Goal: Task Accomplishment & Management: Complete application form

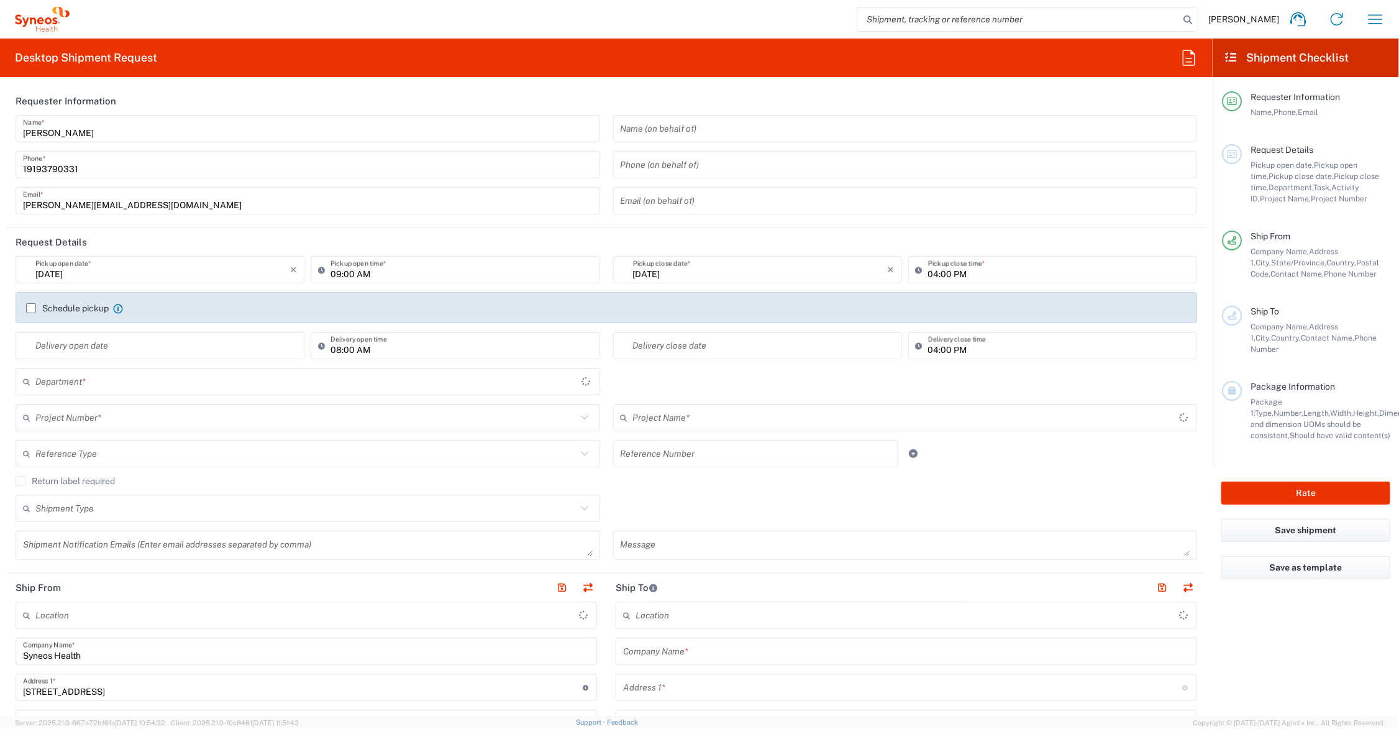
type input "[US_STATE]"
type input "[GEOGRAPHIC_DATA]"
type input "6156"
type input "Syneos Health Communications-[GEOGRAPHIC_DATA] [GEOGRAPHIC_DATA]"
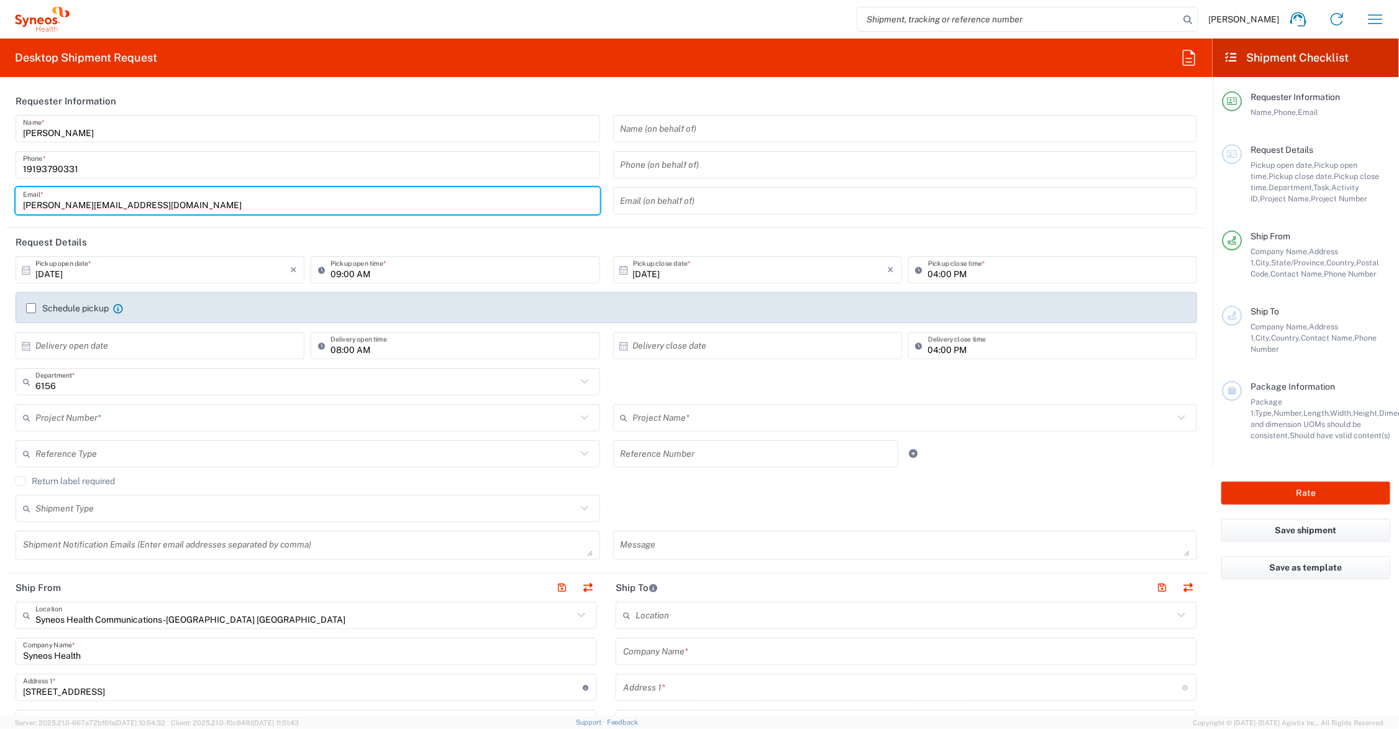
drag, startPoint x: 81, startPoint y: 203, endPoint x: -17, endPoint y: 203, distance: 98.2
click at [0, 203] on html "[PERSON_NAME] Home Shipment estimator Shipment tracking Desktop shipment reques…" at bounding box center [699, 364] width 1399 height 729
type input "[PERSON_NAME][EMAIL_ADDRESS][PERSON_NAME][DOMAIN_NAME]"
click at [144, 418] on input "text" at bounding box center [305, 418] width 541 height 22
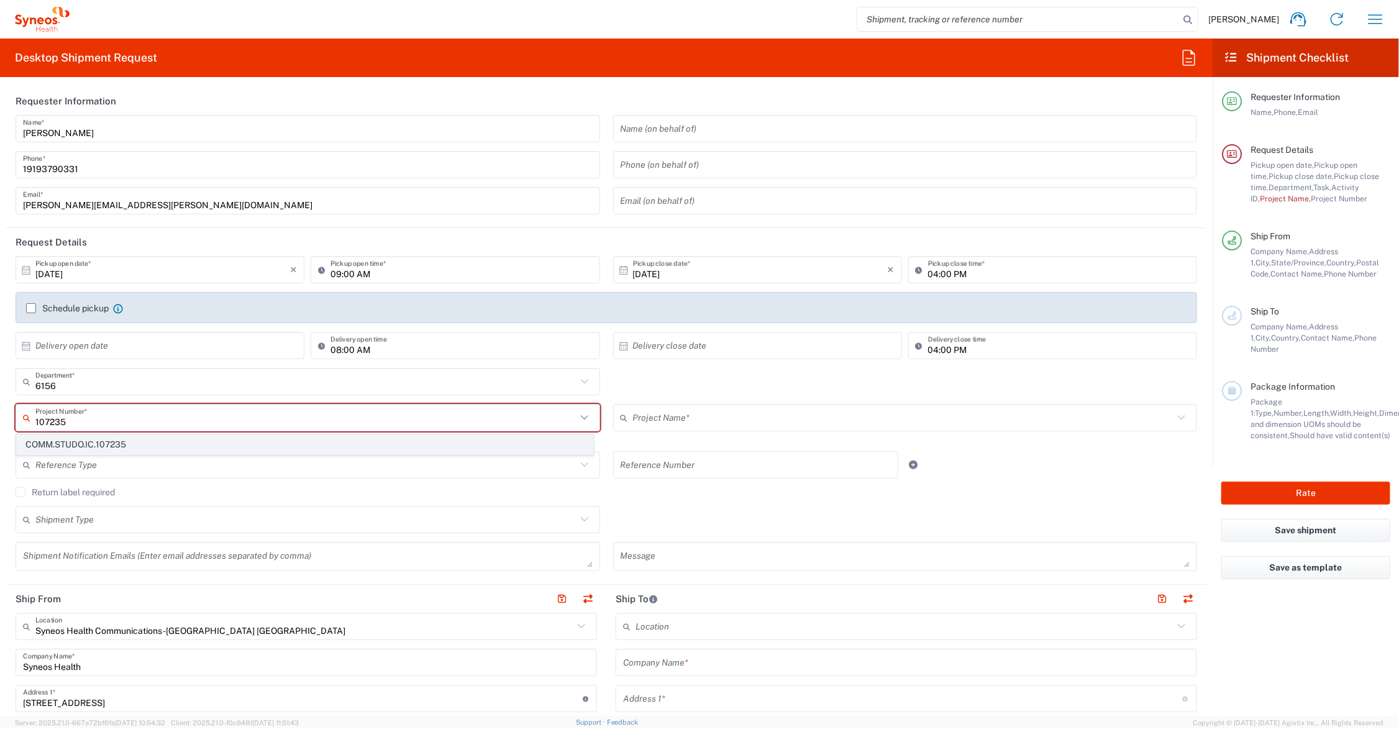
click at [121, 444] on span "COMM.STUDO.IC.107235" at bounding box center [305, 444] width 576 height 19
type input "COMM.STUDO.IC.107235"
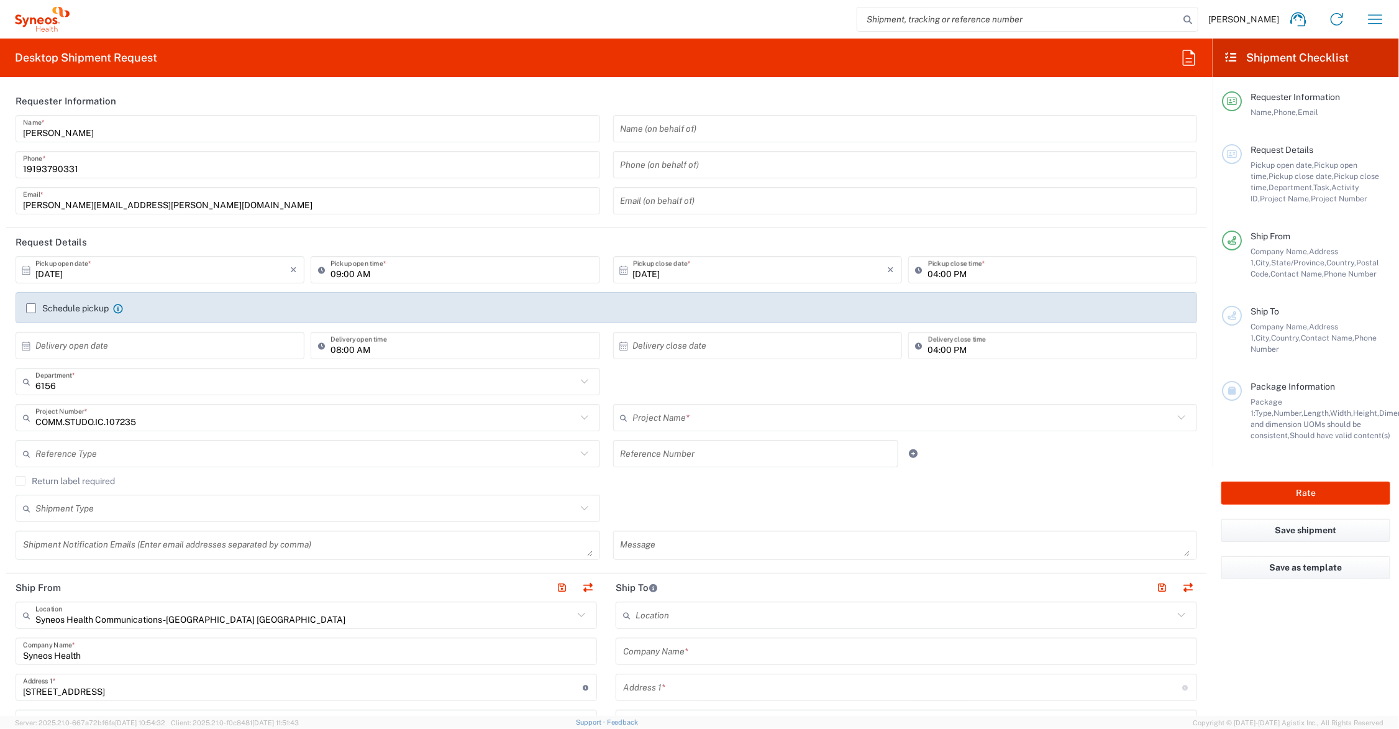
type input "Syneos.PATENGCL.23.107235"
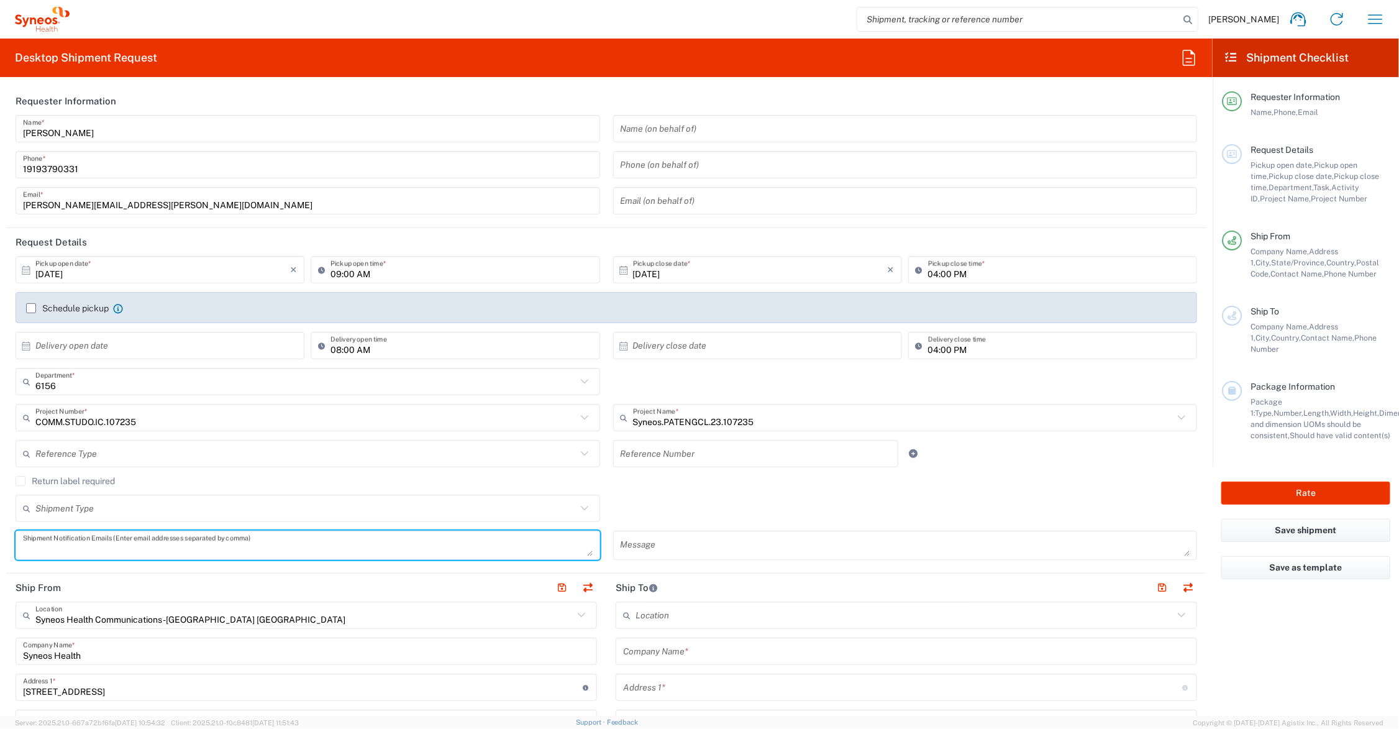
click at [140, 546] on textarea at bounding box center [308, 545] width 570 height 22
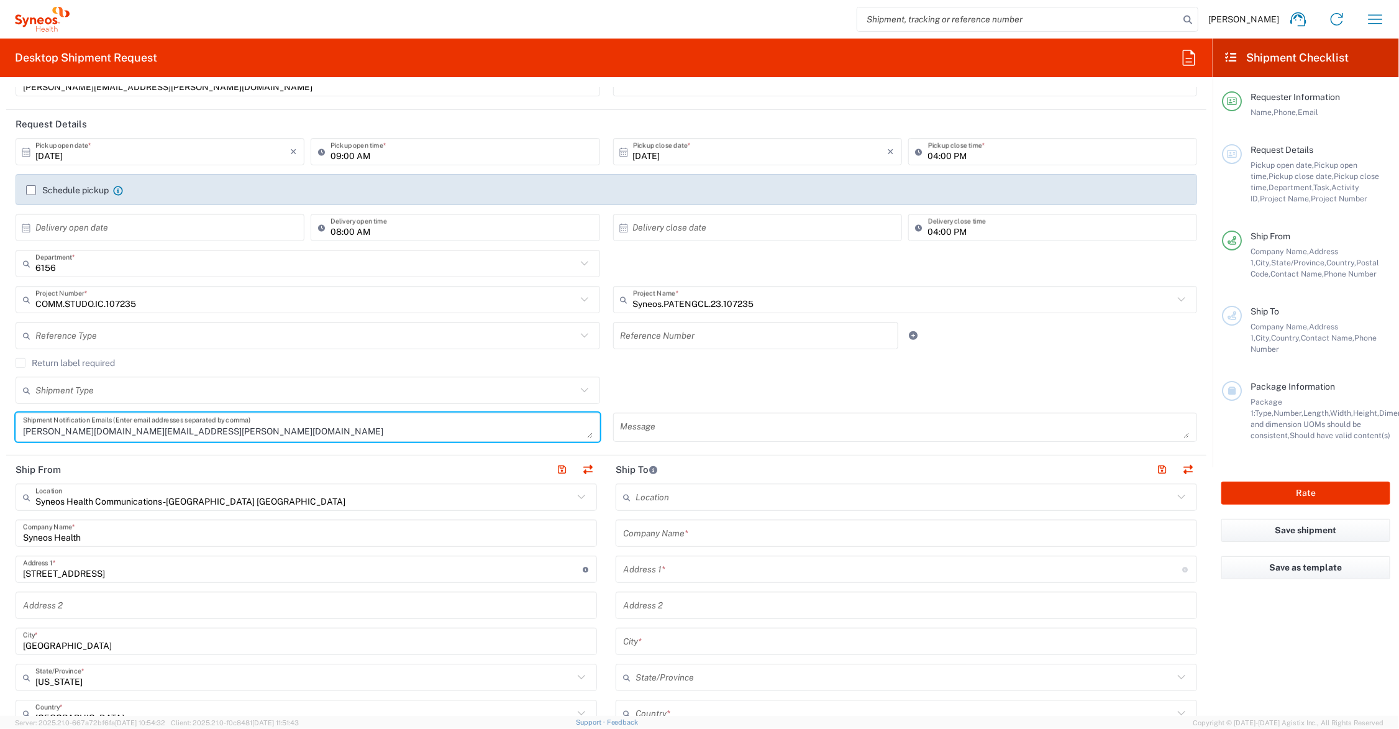
scroll to position [155, 0]
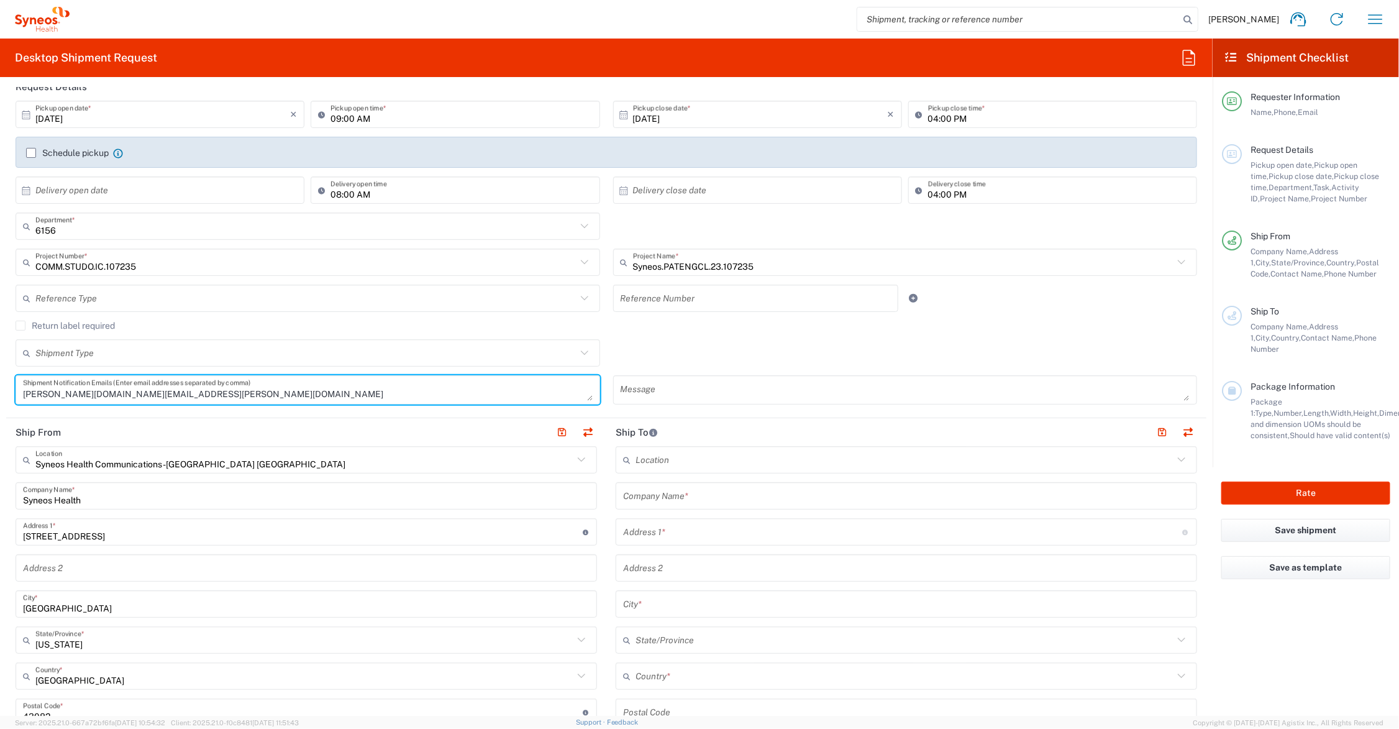
type textarea "[PERSON_NAME][DOMAIN_NAME][EMAIL_ADDRESS][PERSON_NAME][DOMAIN_NAME]"
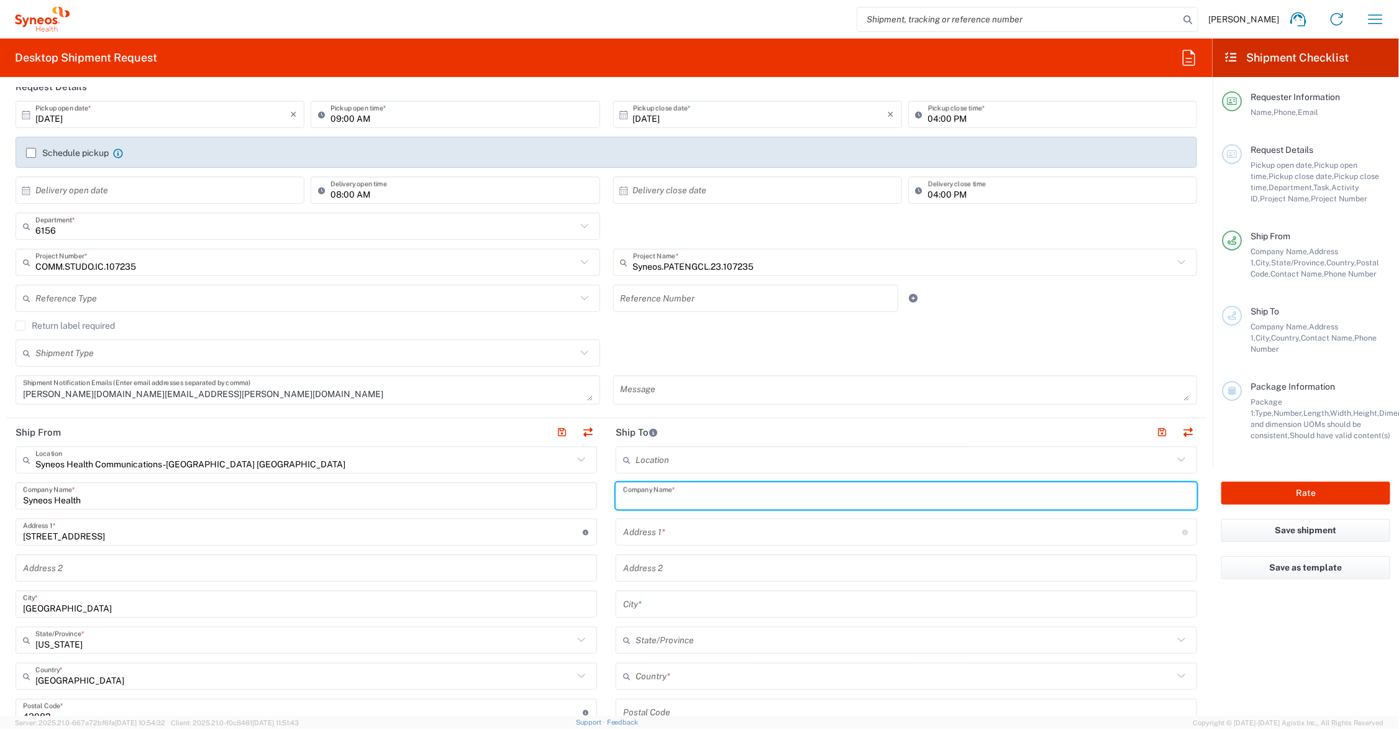
click at [731, 493] on input "text" at bounding box center [906, 496] width 567 height 22
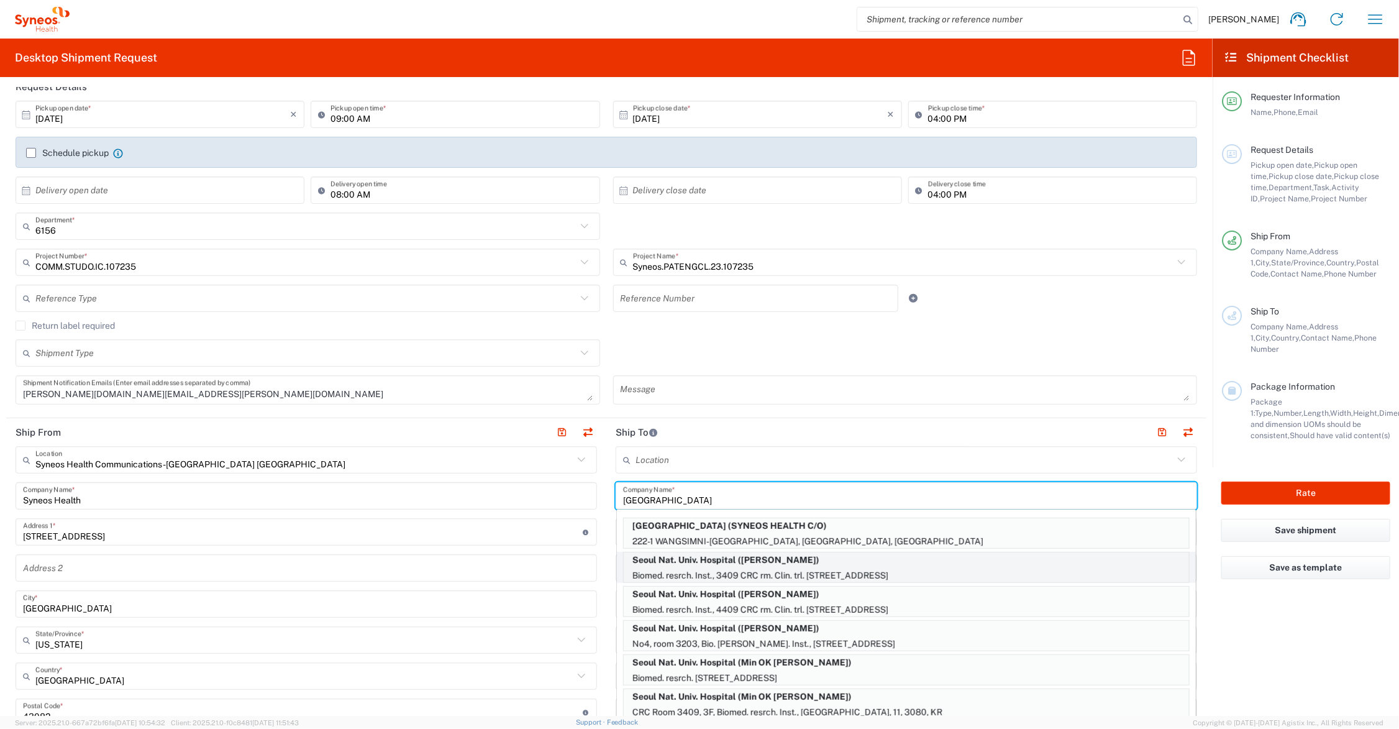
click at [718, 564] on p "Seoul Nat. Univ. Hospital ([PERSON_NAME])" at bounding box center [906, 560] width 565 height 16
type input "Seoul Nat. Univ. Hospital"
type input "Biomed. resrch. Inst., 3409 CRC rm. Clin. trl. ctr."
type input "101 [PERSON_NAME], [PERSON_NAME]"
type input "[GEOGRAPHIC_DATA]"
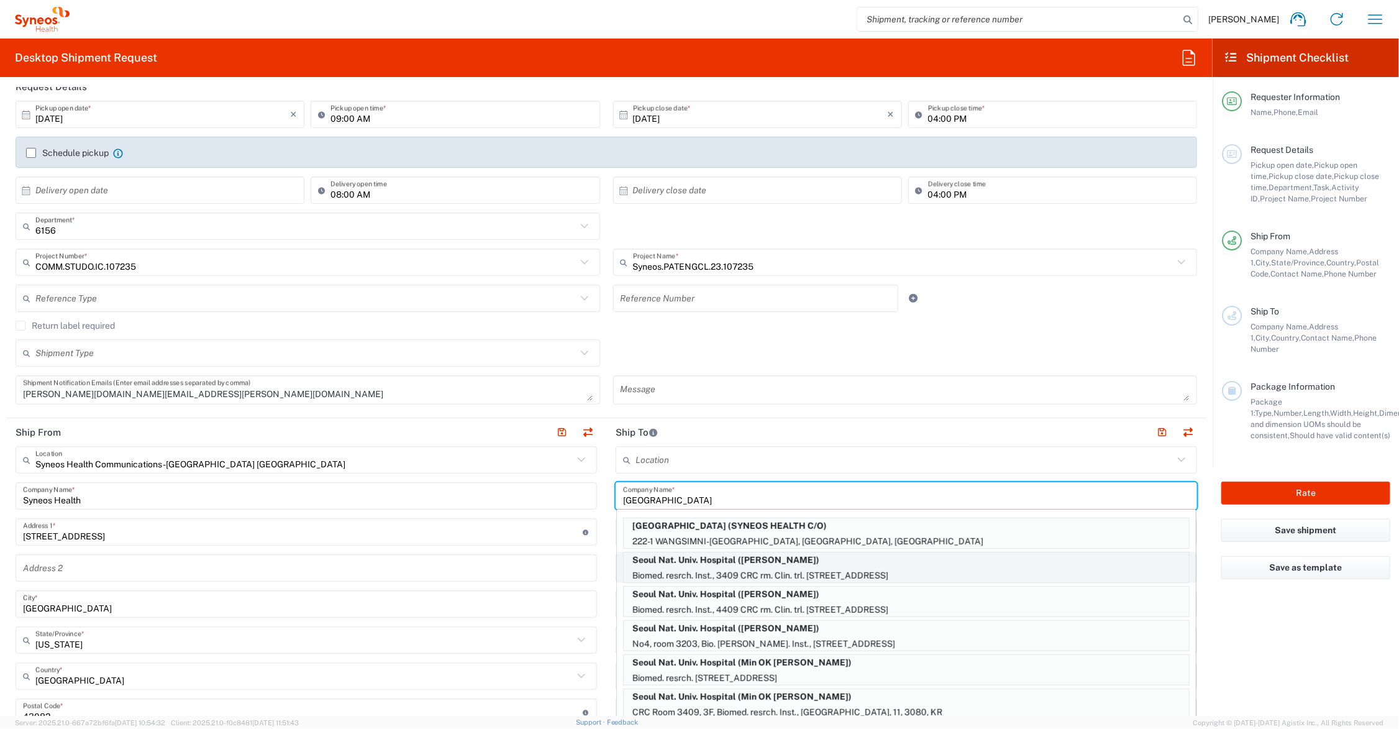
type input "[GEOGRAPHIC_DATA]"
type input "03080"
type input "[PERSON_NAME]"
type input "[PHONE_NUMBER]"
type input "Sender/Shipper"
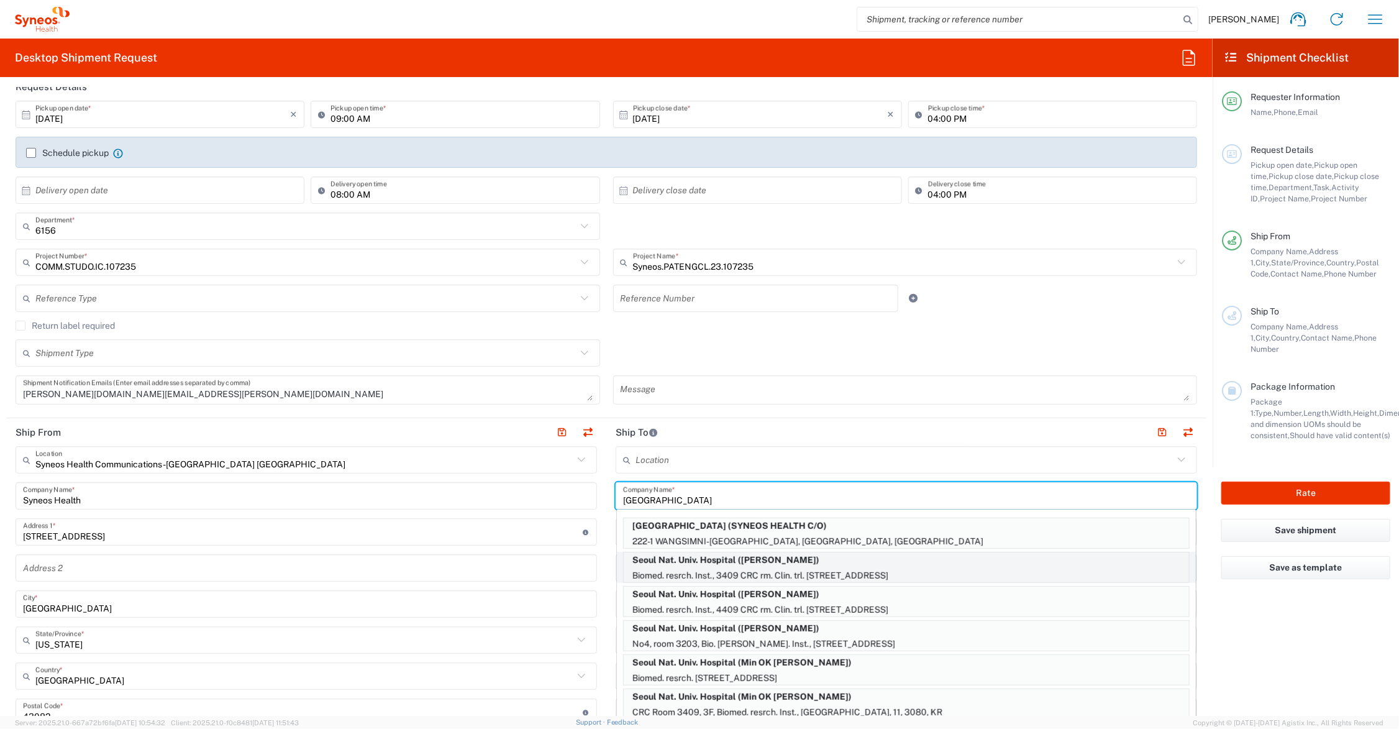
type input "Sender/Shipper"
type input "Delivery Duty Paid"
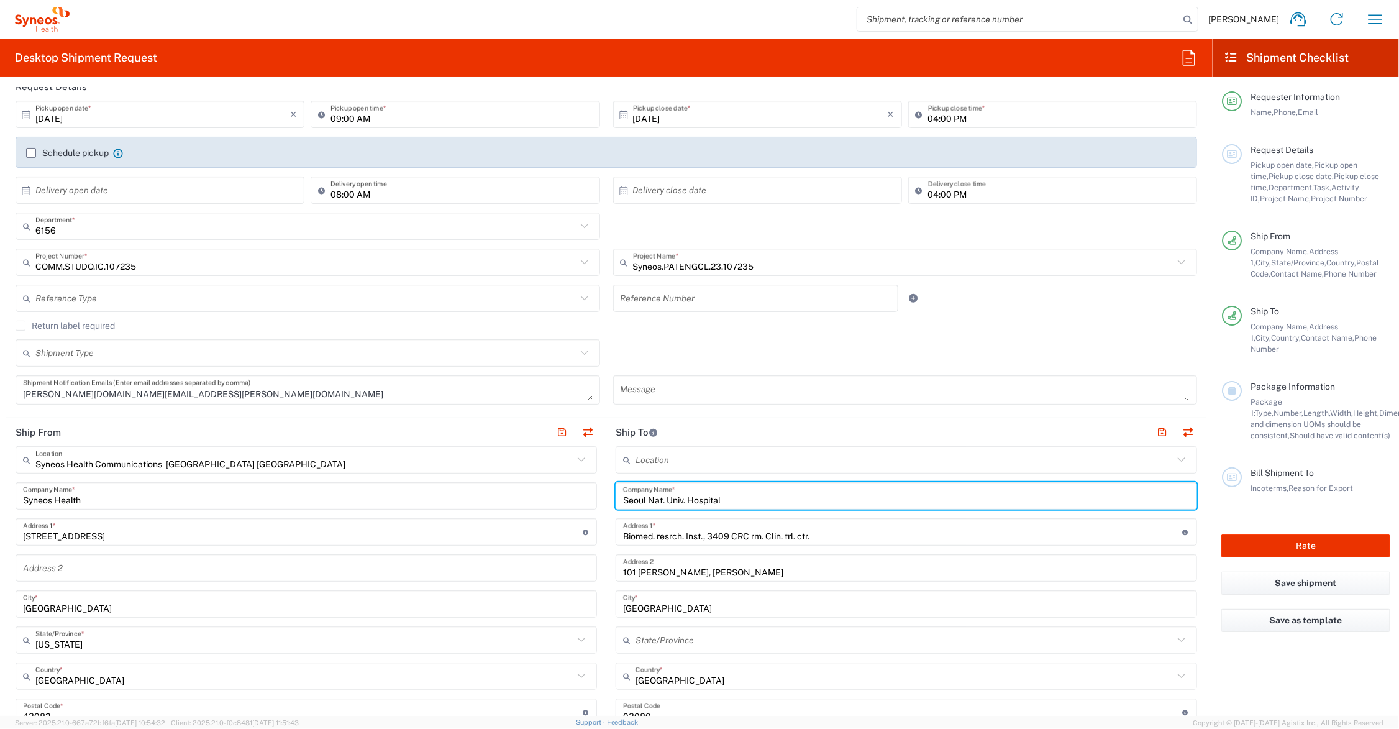
type input "[GEOGRAPHIC_DATA]"
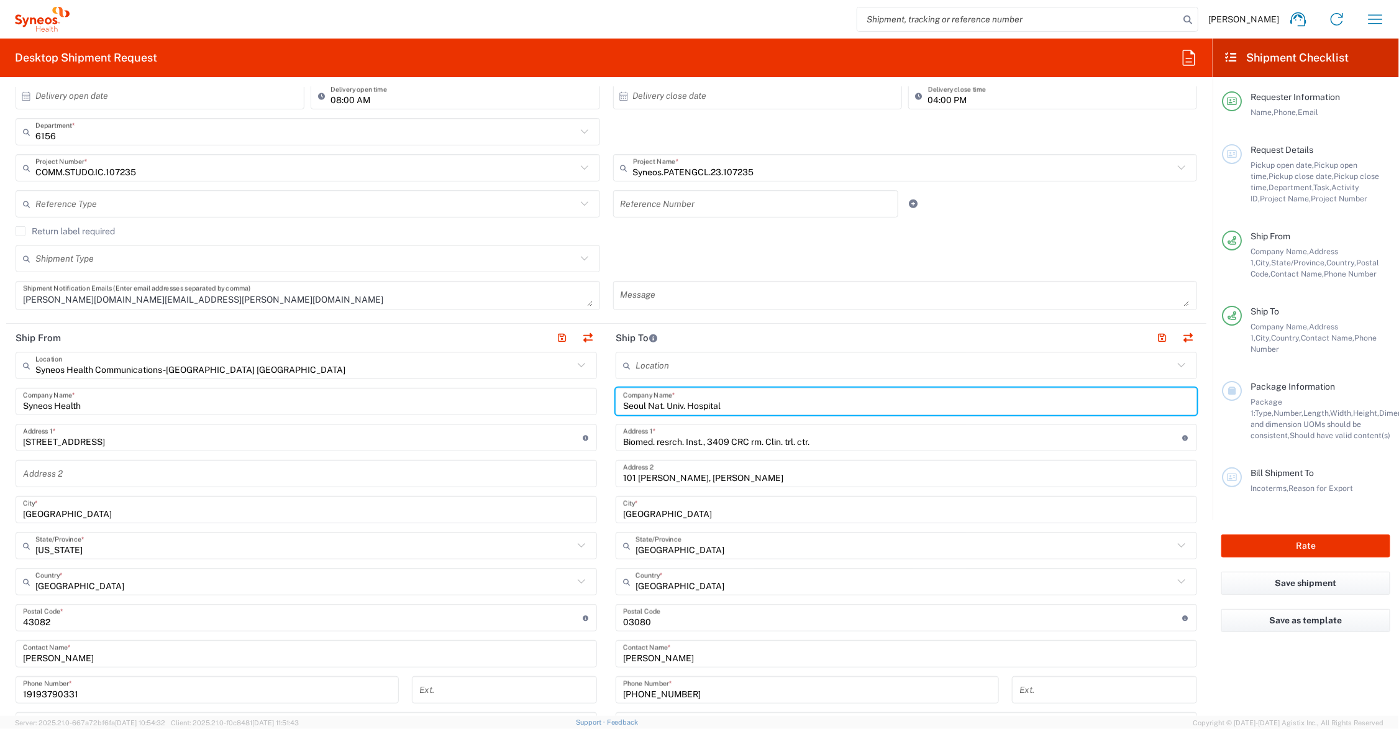
scroll to position [311, 0]
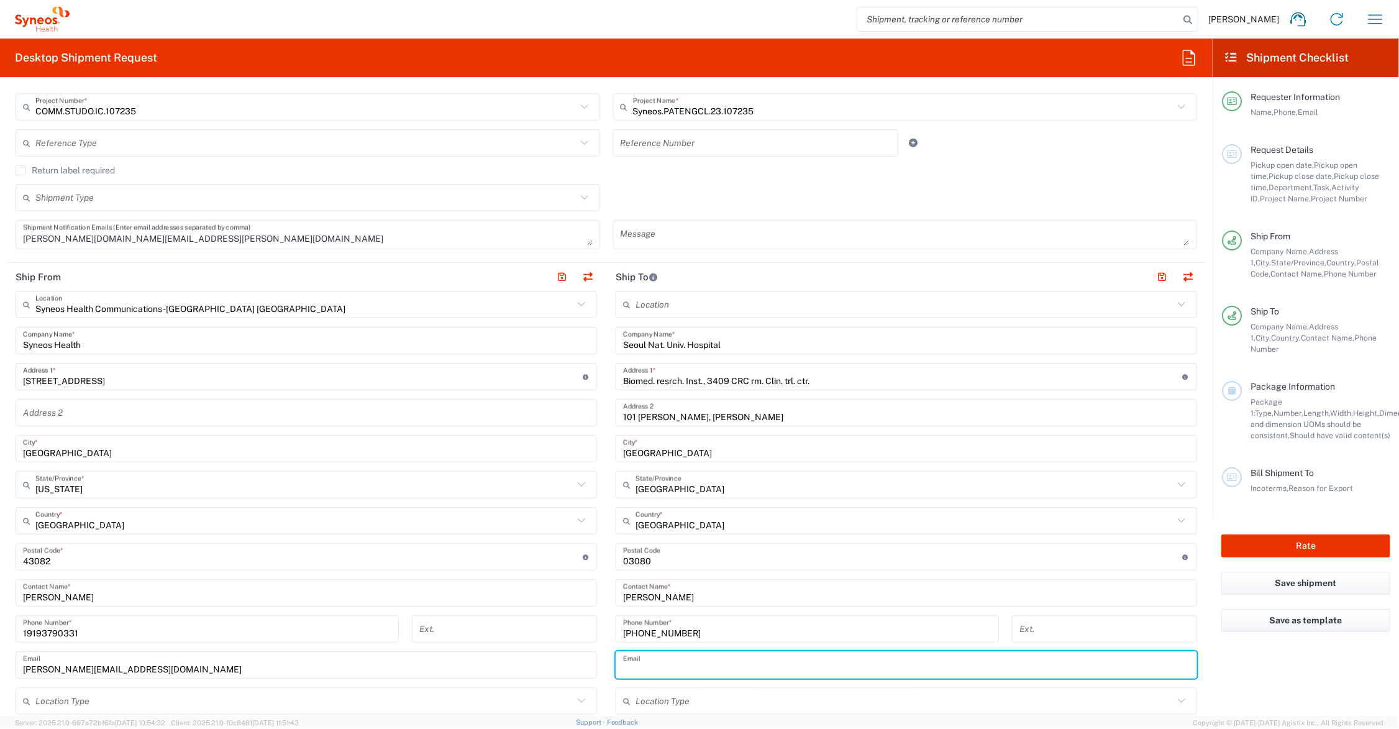
click at [707, 662] on input "text" at bounding box center [906, 665] width 567 height 22
type input "[EMAIL_ADDRESS][DOMAIN_NAME]"
click at [1154, 275] on button "button" at bounding box center [1162, 276] width 17 height 17
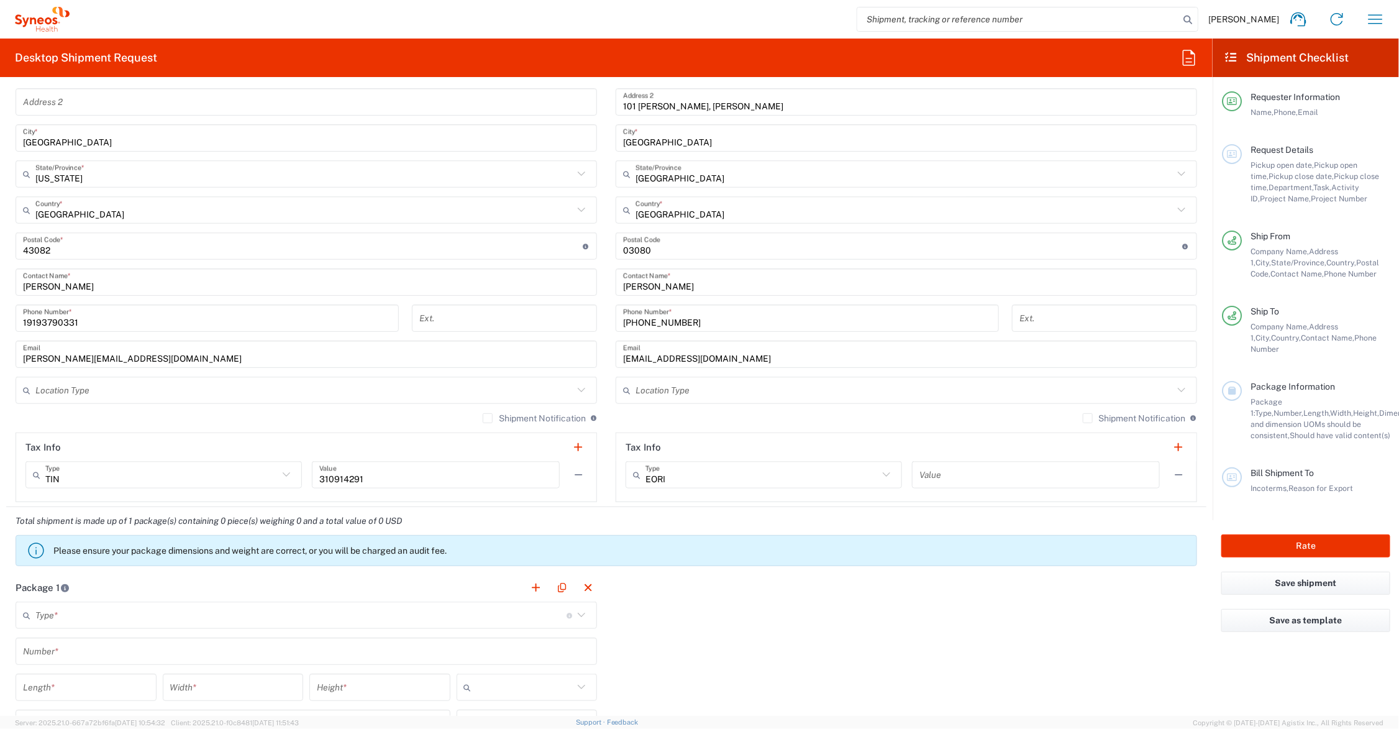
scroll to position [777, 0]
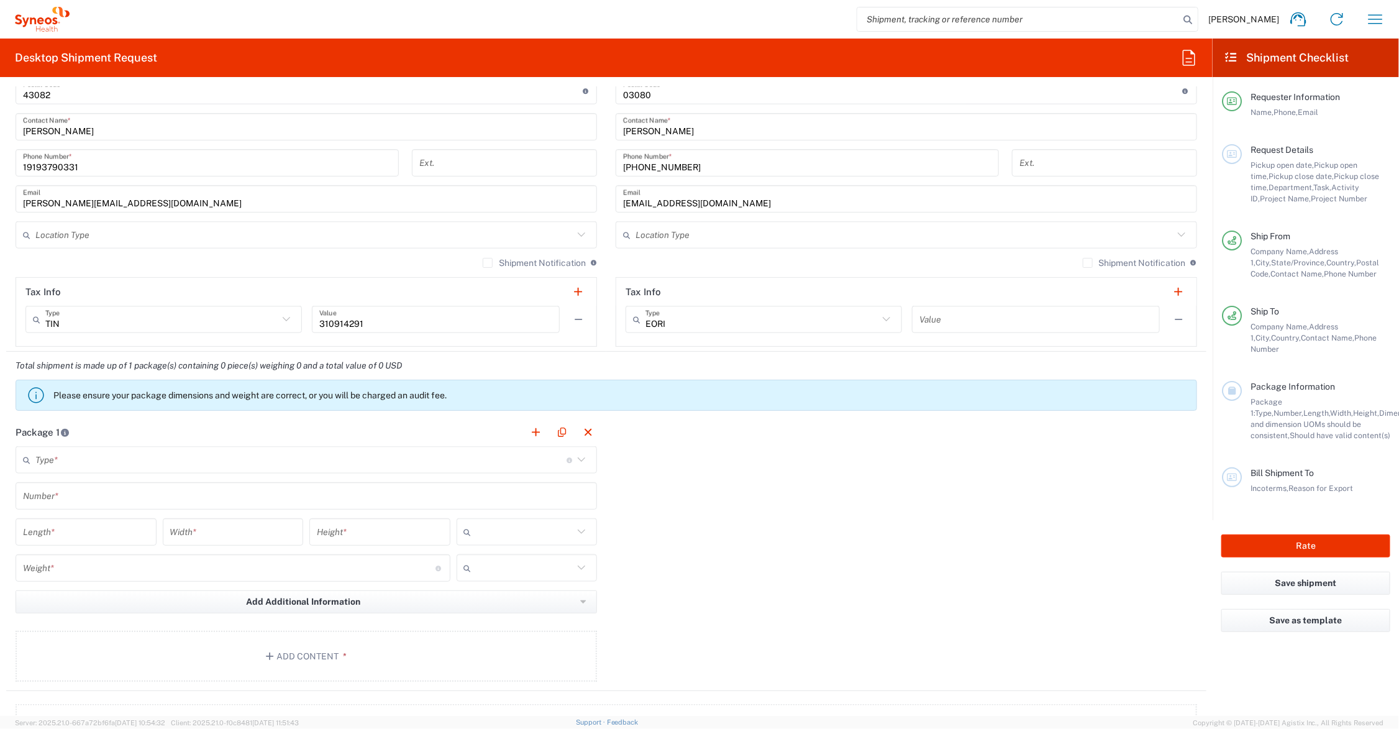
click at [155, 461] on input "text" at bounding box center [300, 460] width 531 height 22
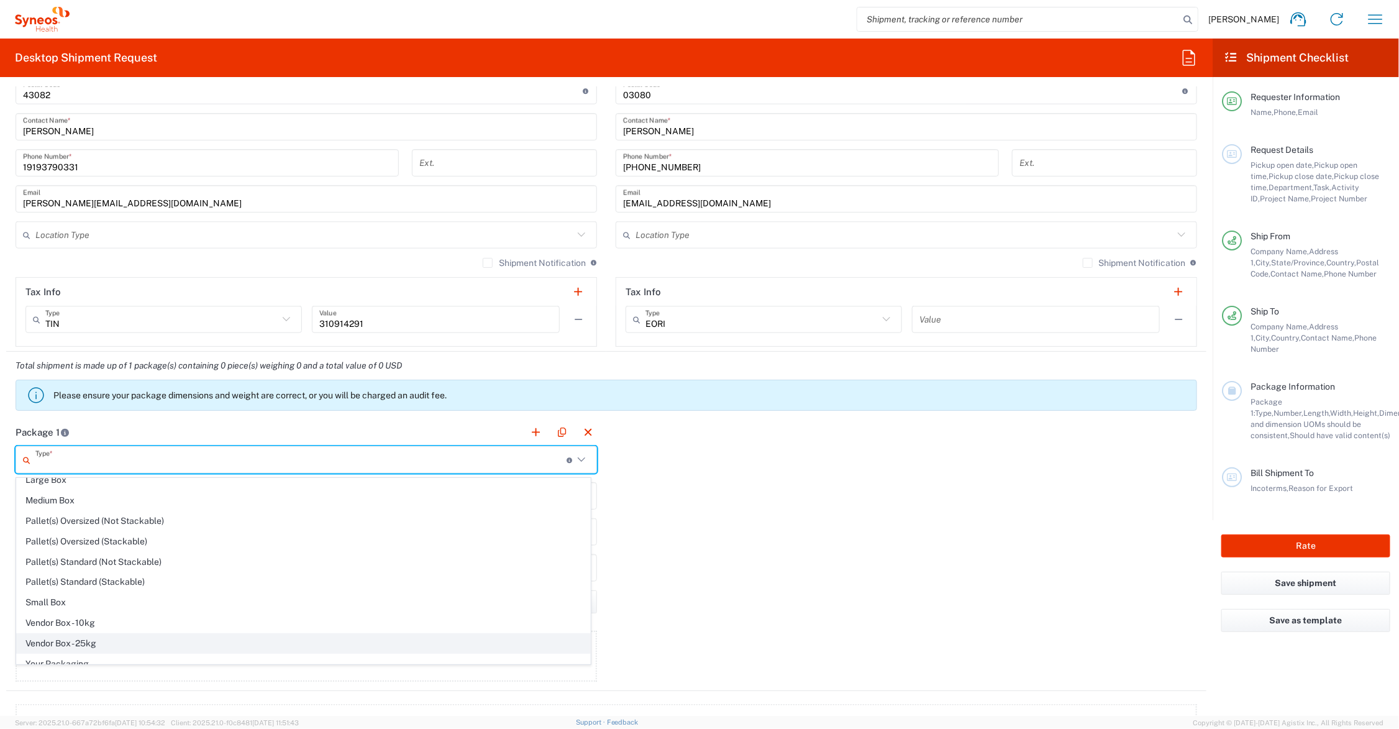
scroll to position [41, 0]
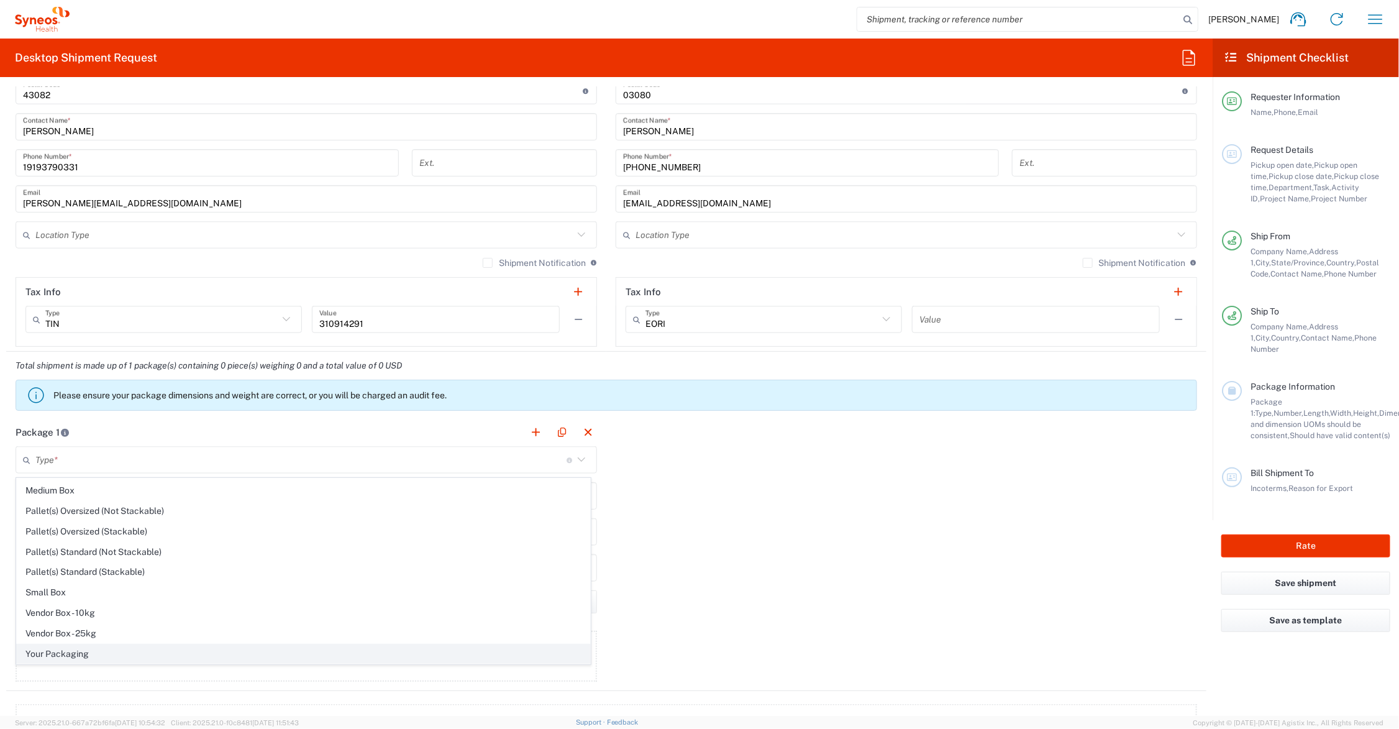
click at [130, 651] on span "Your Packaging" at bounding box center [303, 653] width 573 height 19
type input "Your Packaging"
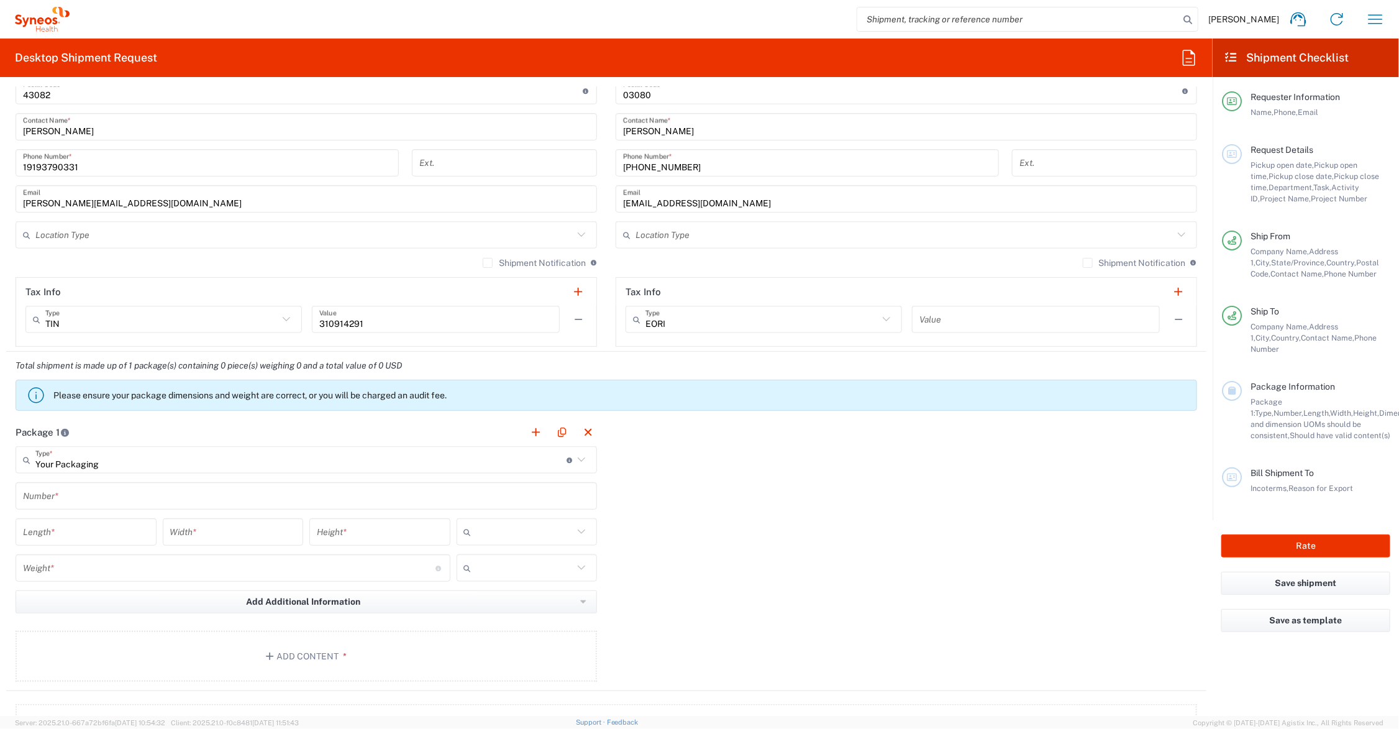
click at [125, 495] on input "text" at bounding box center [306, 496] width 567 height 22
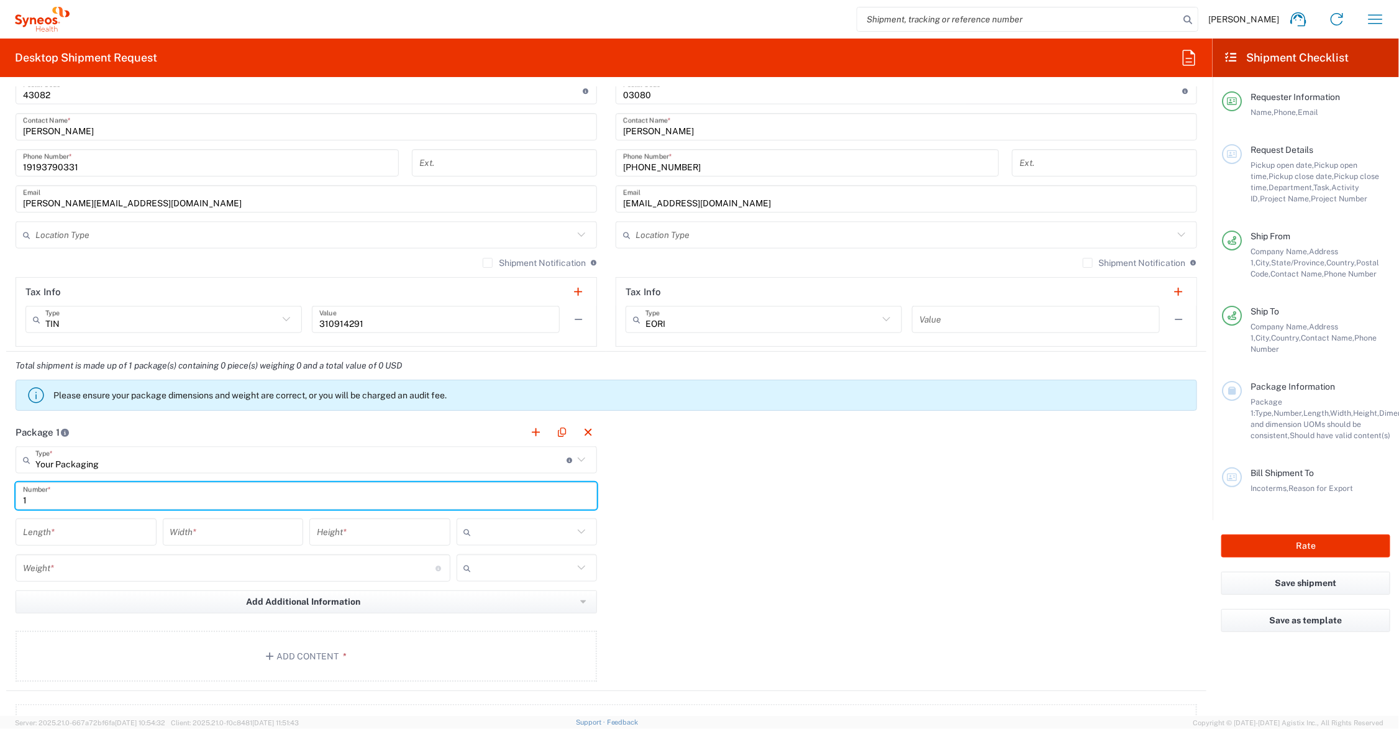
type input "1"
click at [111, 532] on input "number" at bounding box center [86, 532] width 126 height 22
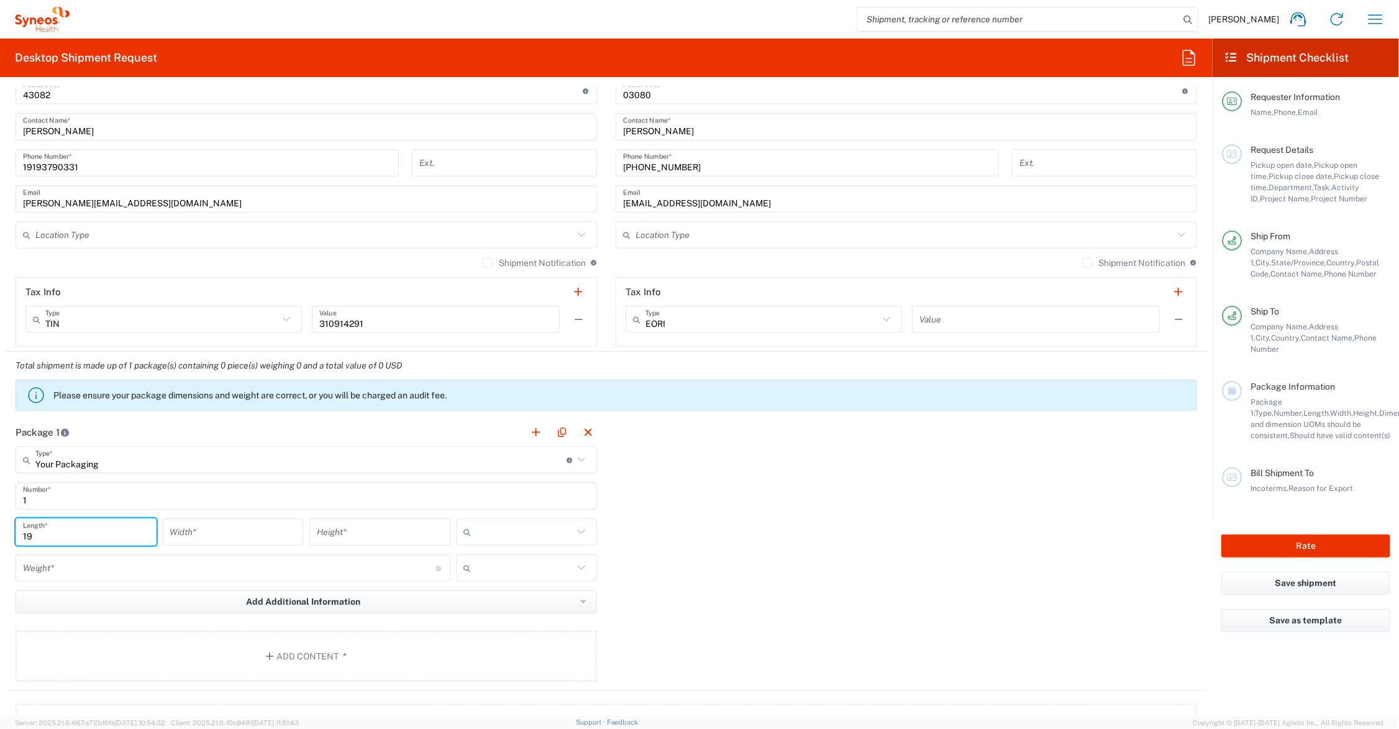
type input "19"
type input "13"
type input "6"
click at [90, 569] on input "number" at bounding box center [229, 568] width 413 height 22
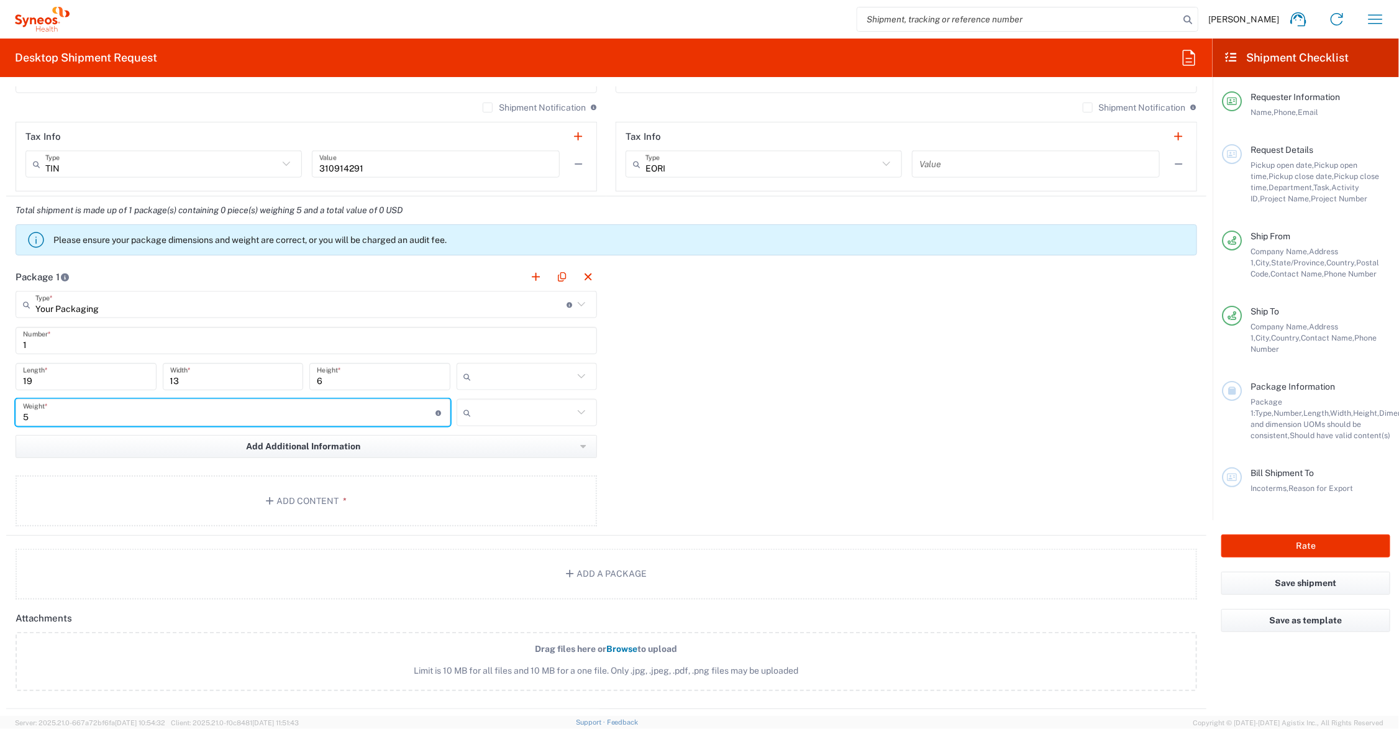
type input "5"
click at [498, 377] on input "text" at bounding box center [526, 377] width 98 height 20
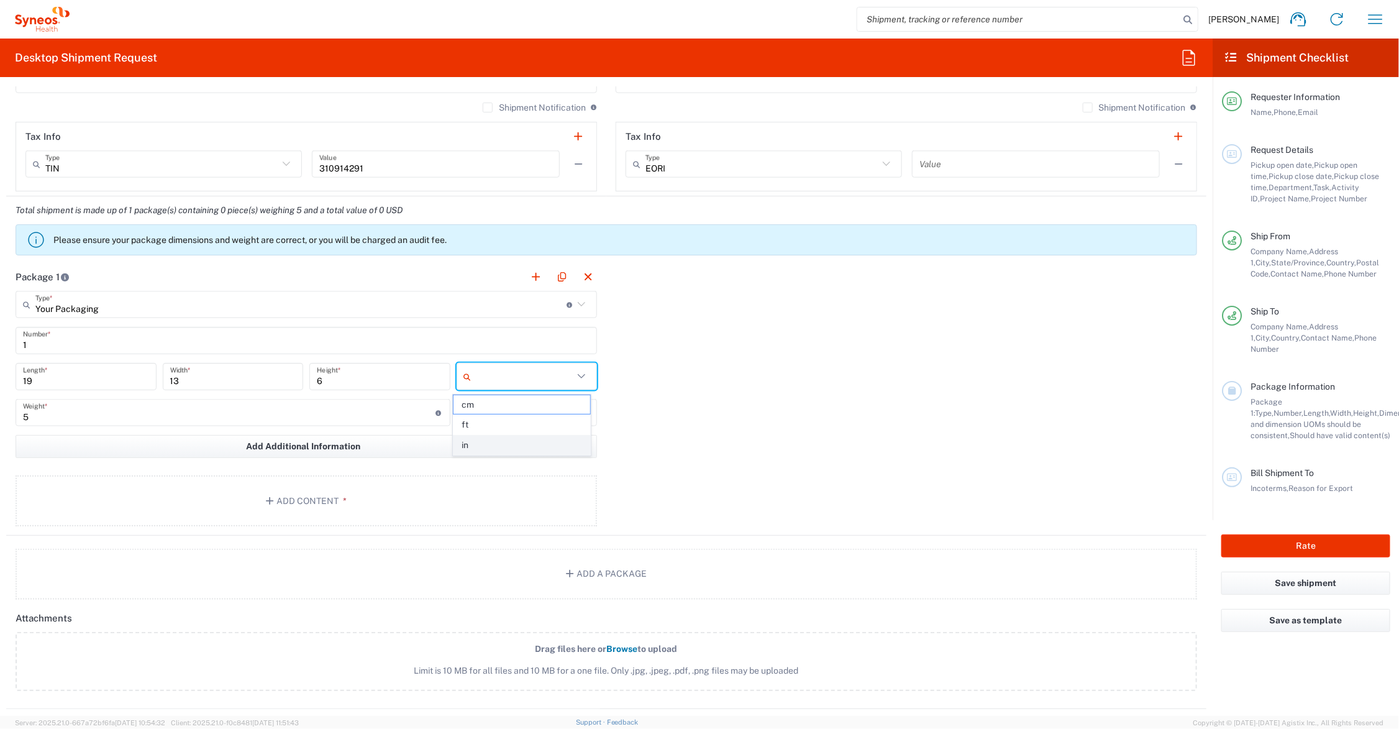
click at [489, 449] on span "in" at bounding box center [522, 445] width 137 height 19
type input "in"
click at [488, 409] on input "text" at bounding box center [526, 413] width 98 height 20
click at [485, 455] on span "lbs" at bounding box center [522, 460] width 137 height 19
type input "lbs"
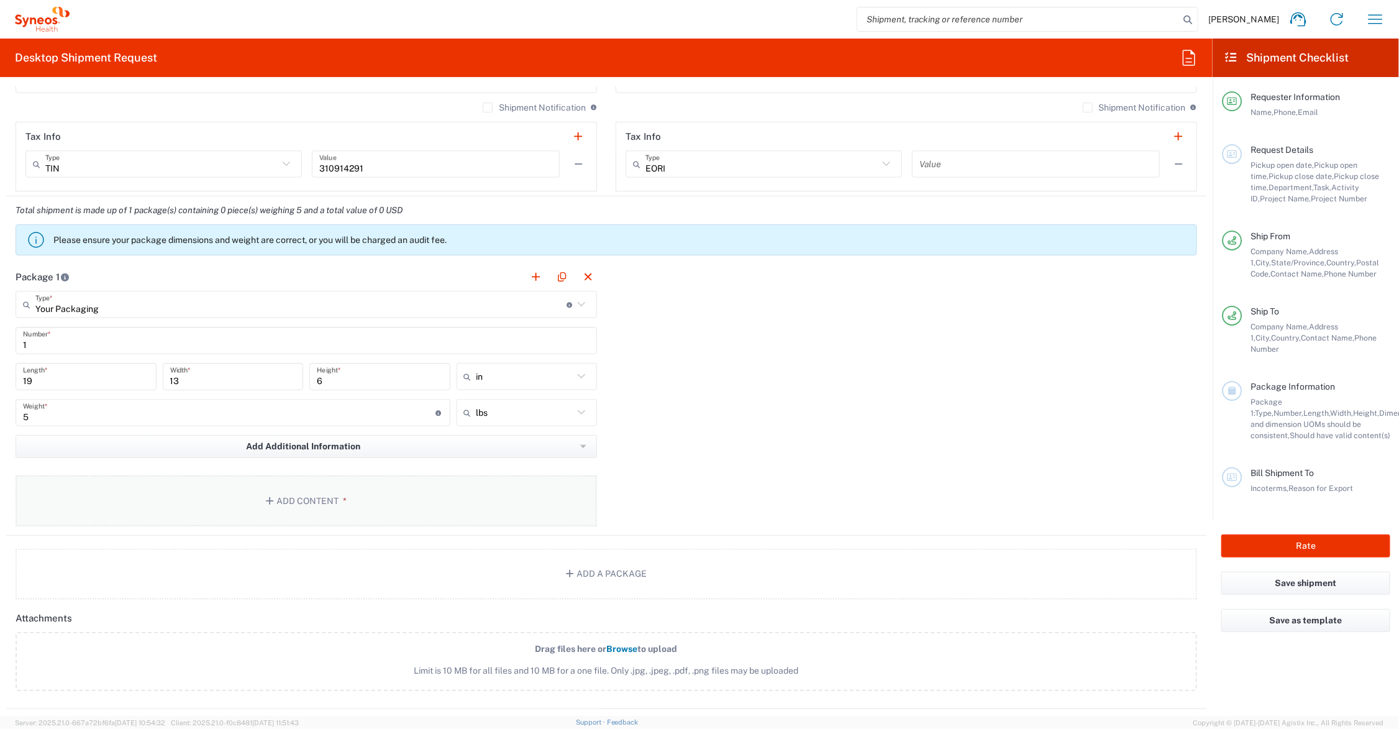
click at [217, 491] on button "Add Content *" at bounding box center [307, 500] width 582 height 51
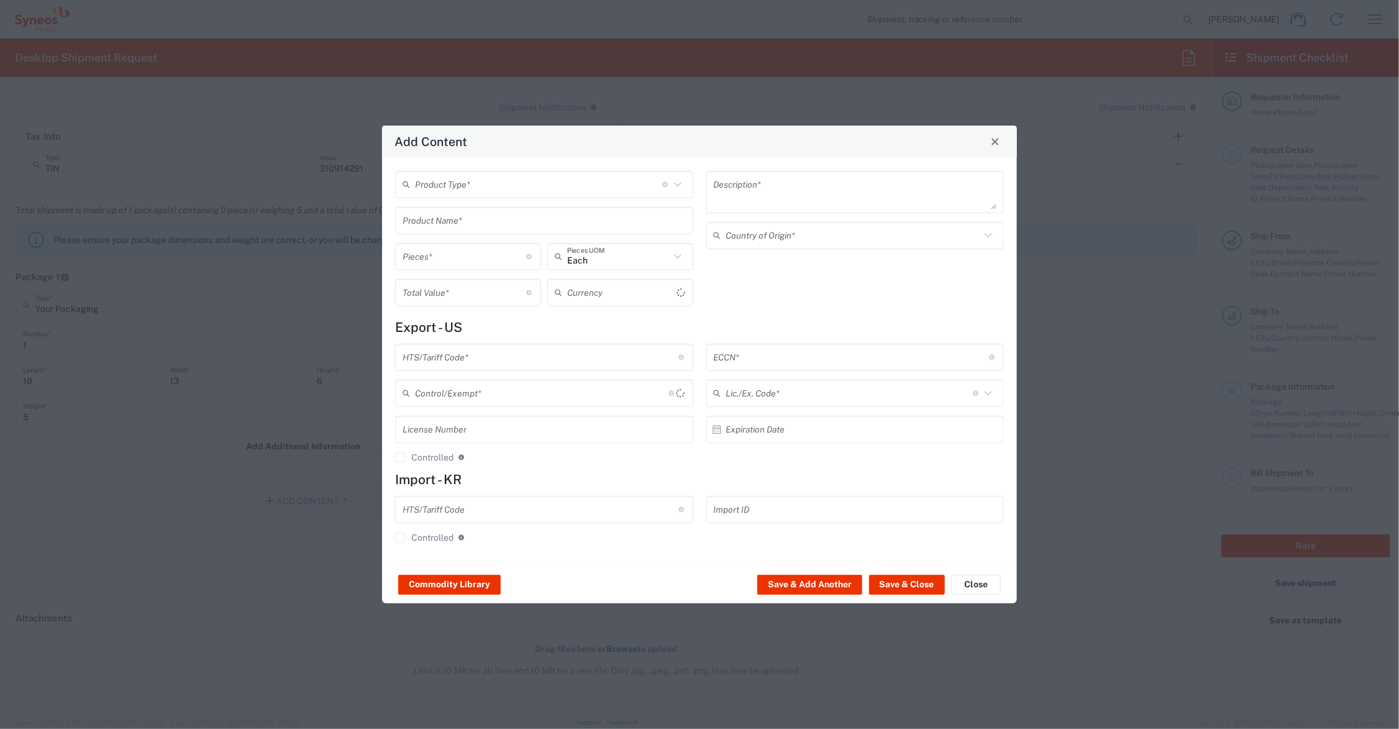
type input "US Dollar"
click at [467, 221] on input "text" at bounding box center [544, 220] width 283 height 22
click at [488, 241] on div "PLASTIC RING BINDER" at bounding box center [544, 249] width 296 height 21
type input "PLASTIC RING BINDER"
type input "1"
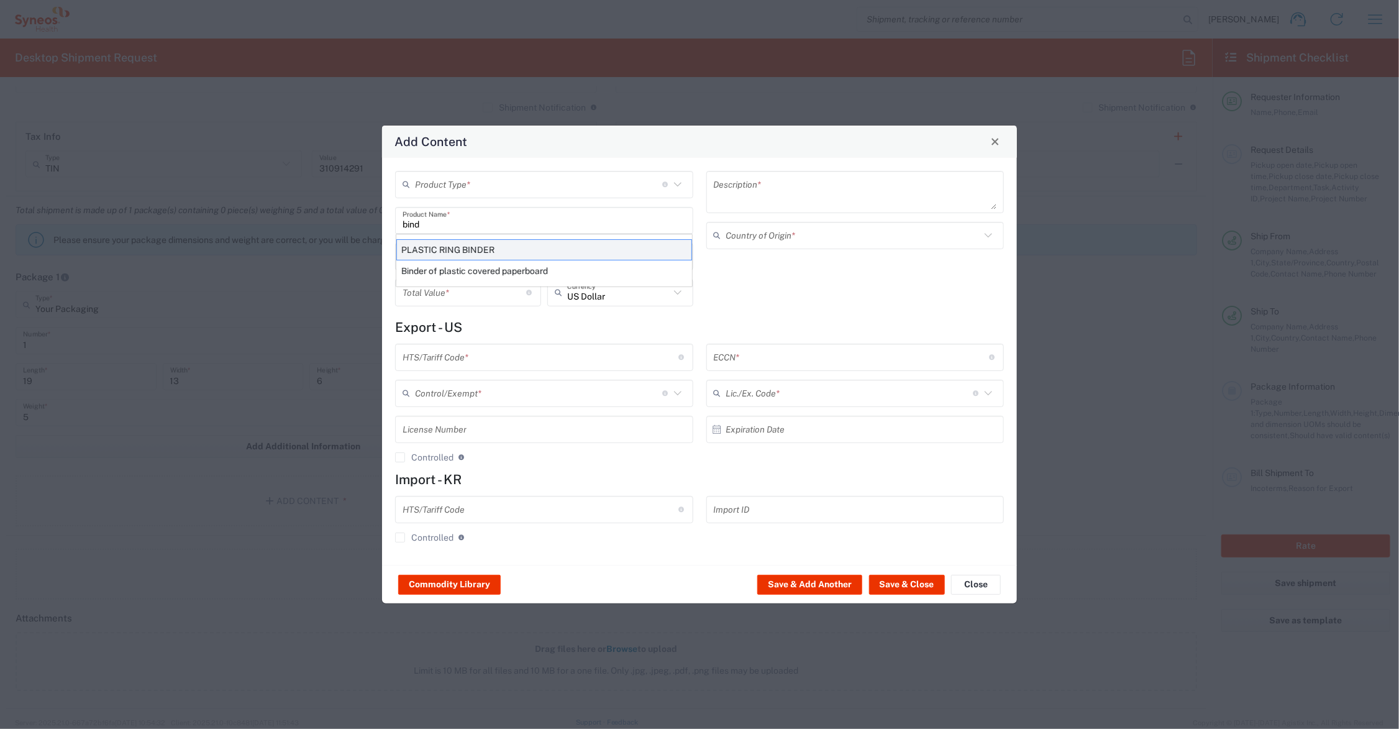
type textarea "PLASTIC RING BINDER"
type input "3926.10.0000"
type input "BIS"
type input "EAR99"
type input "NLR - No License Required"
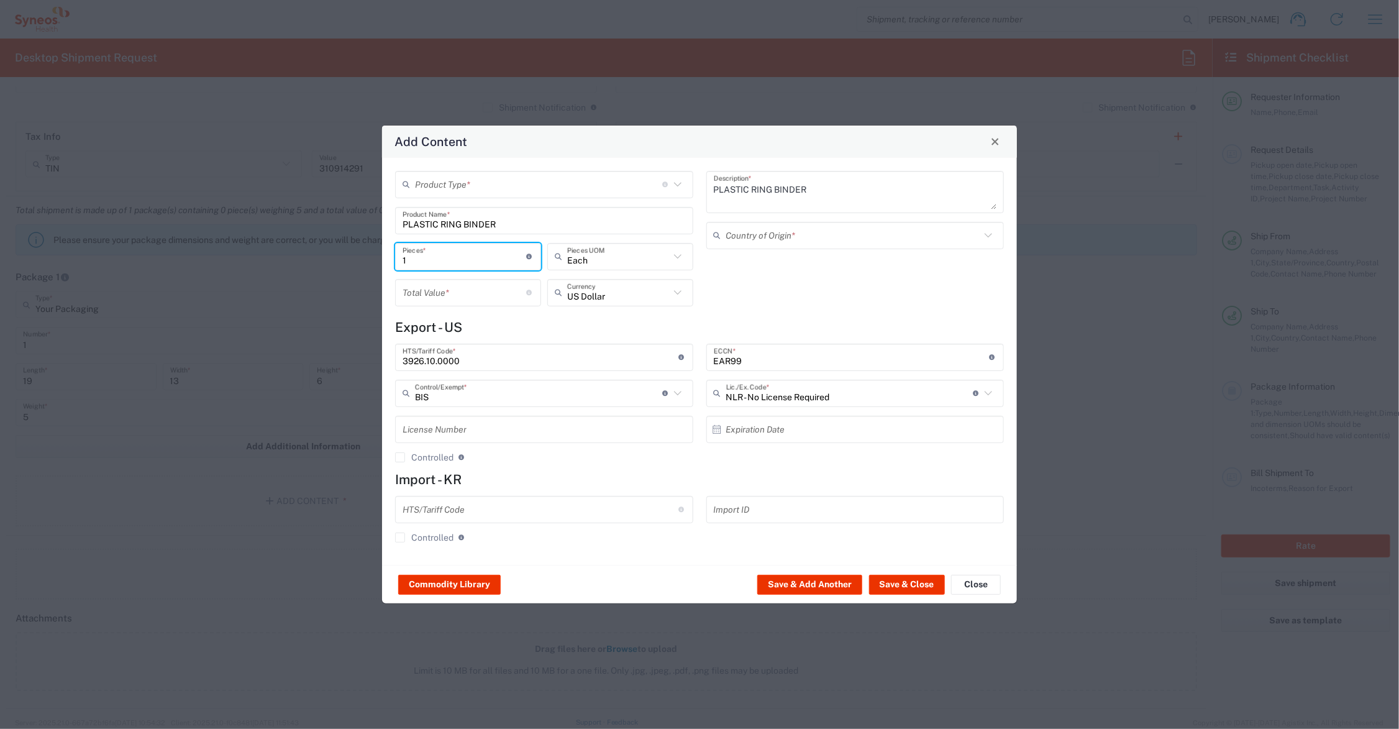
drag, startPoint x: 434, startPoint y: 259, endPoint x: 393, endPoint y: 258, distance: 40.4
click at [393, 258] on div "1 Pieces * Number of pieces inside all the packages" at bounding box center [468, 261] width 152 height 36
click at [446, 281] on input "number" at bounding box center [465, 292] width 124 height 22
type input "19.00"
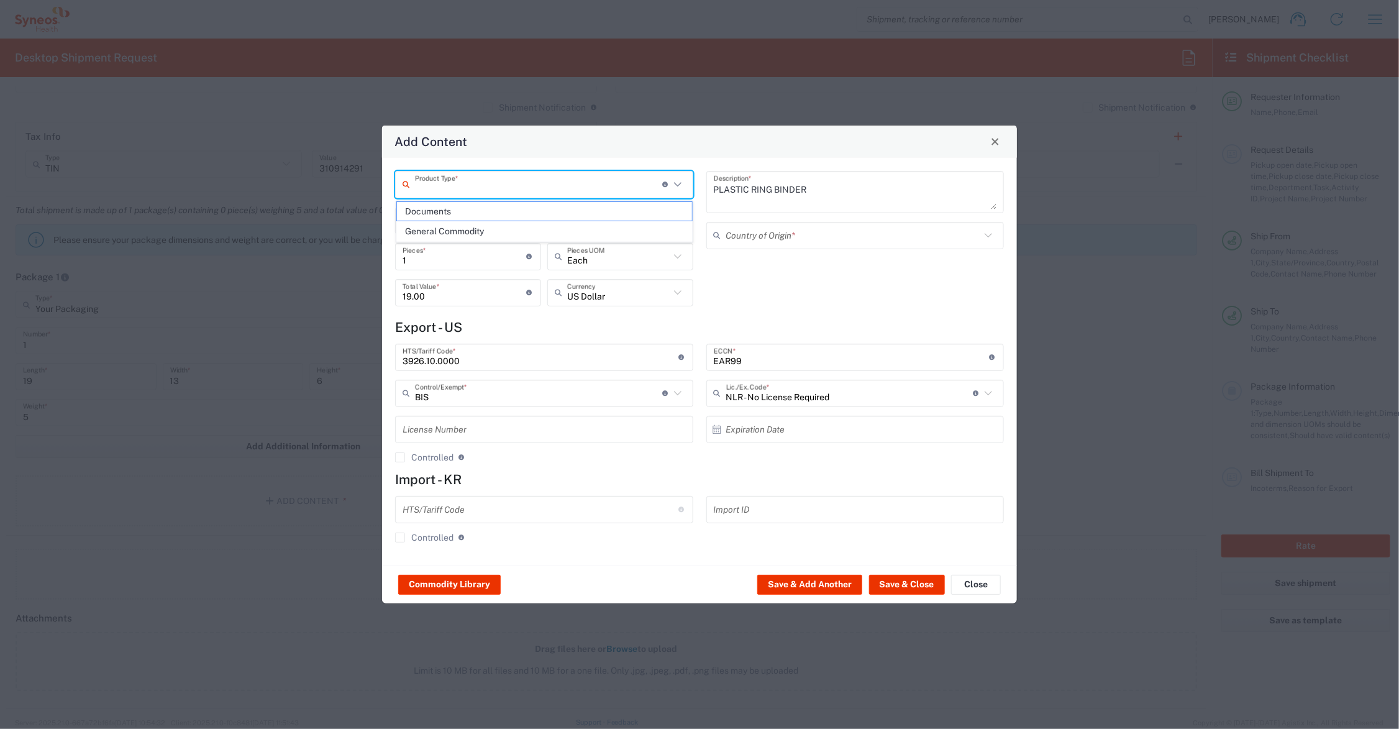
click at [495, 185] on input "text" at bounding box center [538, 184] width 247 height 22
click at [483, 230] on span "General Commodity" at bounding box center [544, 231] width 295 height 19
type input "General Commodity"
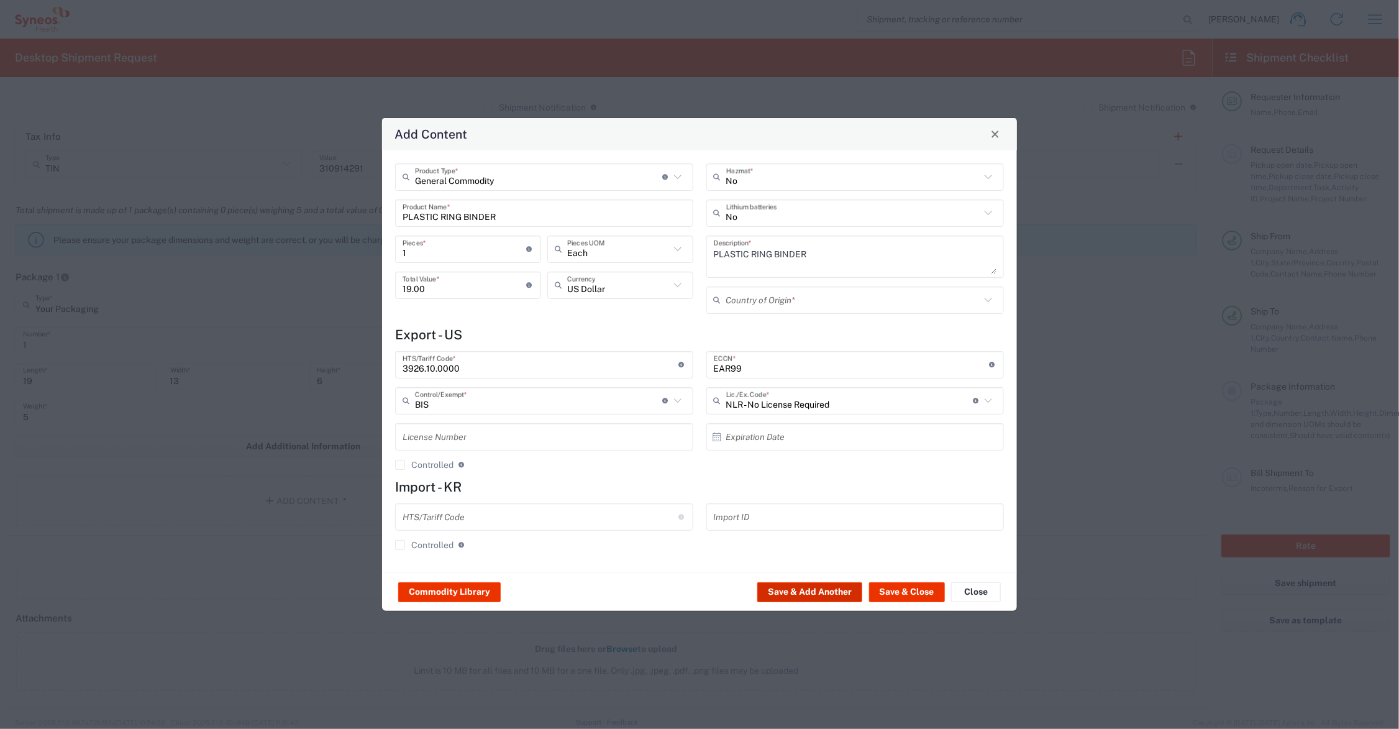
click at [818, 588] on button "Save & Add Another" at bounding box center [809, 592] width 105 height 20
type input "19"
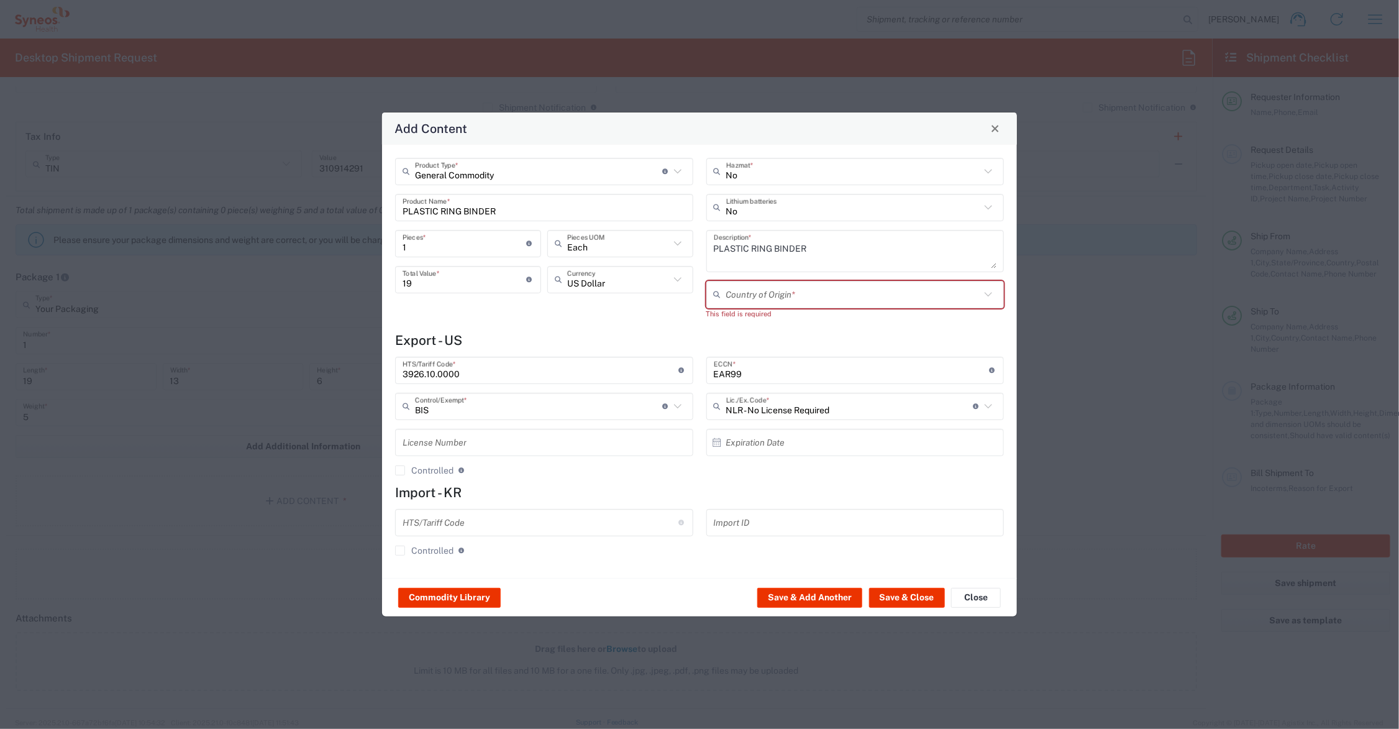
click at [768, 293] on input "text" at bounding box center [853, 294] width 255 height 22
click at [759, 365] on span "[GEOGRAPHIC_DATA]" at bounding box center [855, 361] width 295 height 19
type input "[GEOGRAPHIC_DATA]"
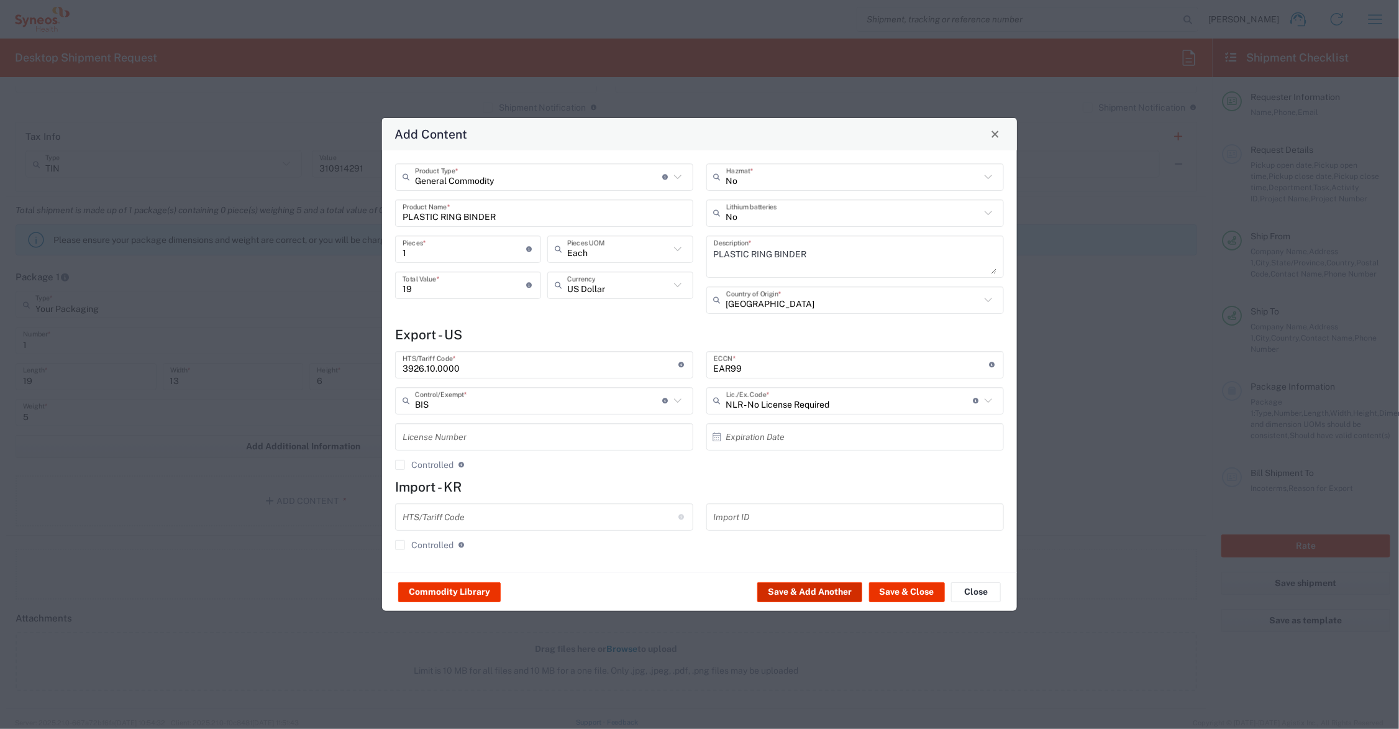
click at [837, 586] on button "Save & Add Another" at bounding box center [809, 592] width 105 height 20
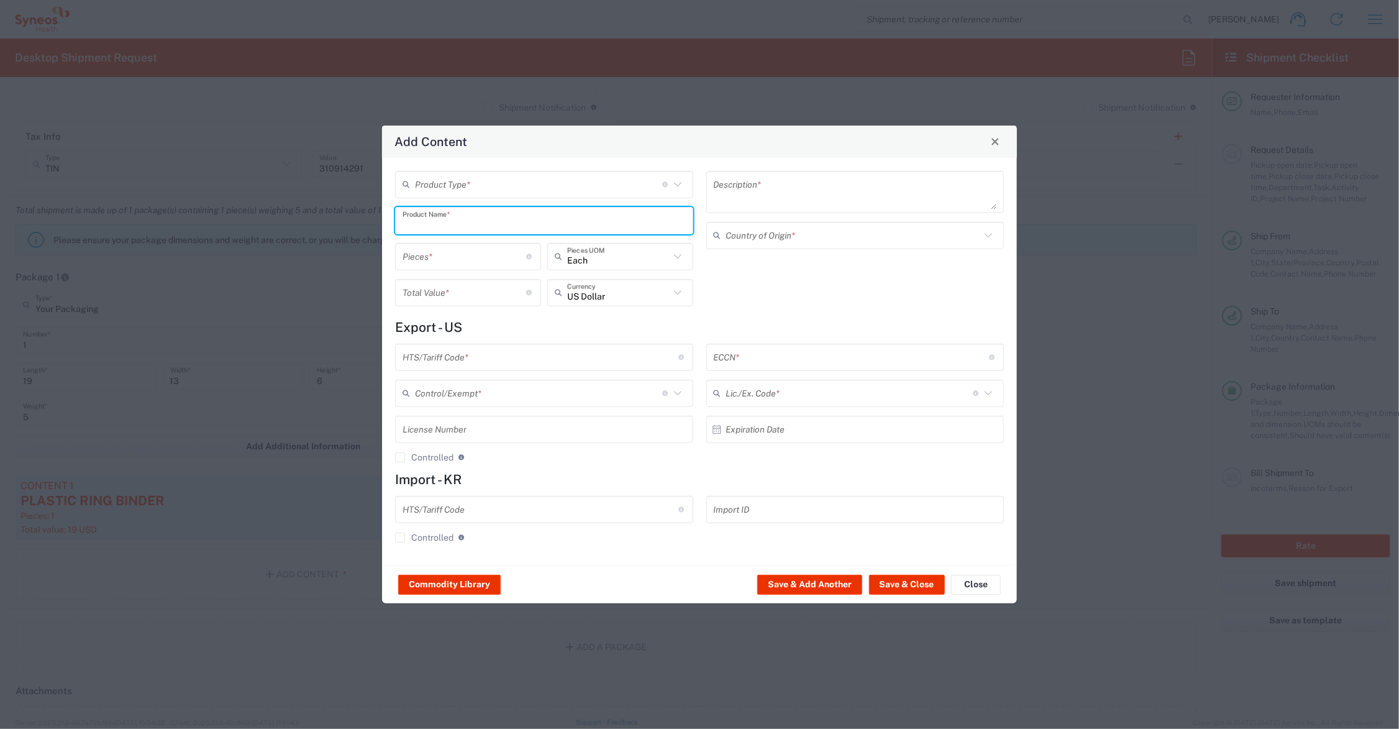
click at [423, 225] on input "text" at bounding box center [544, 220] width 283 height 22
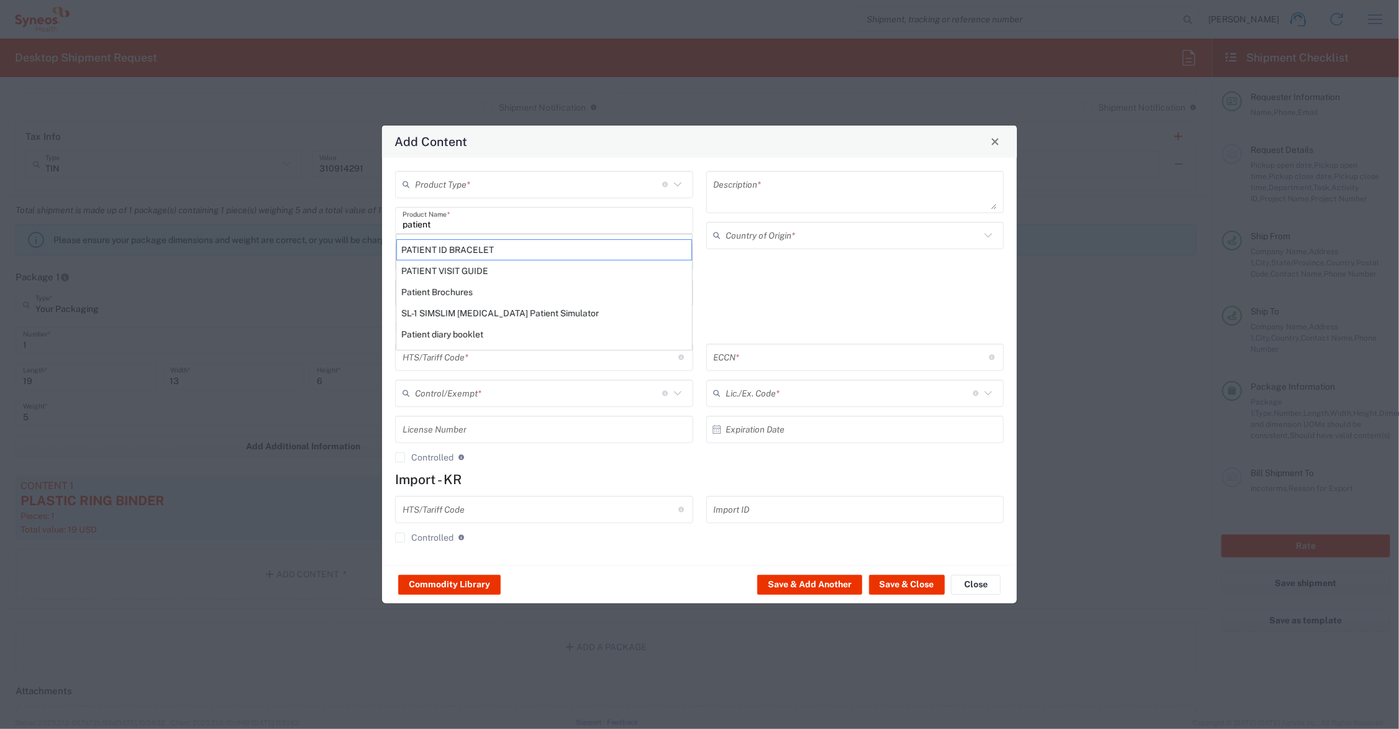
click at [461, 332] on div "Patient diary booklet" at bounding box center [544, 334] width 296 height 21
type input "Patient diary booklet"
type textarea "20 pages"
type input "4820.10.2010"
type input "BIS"
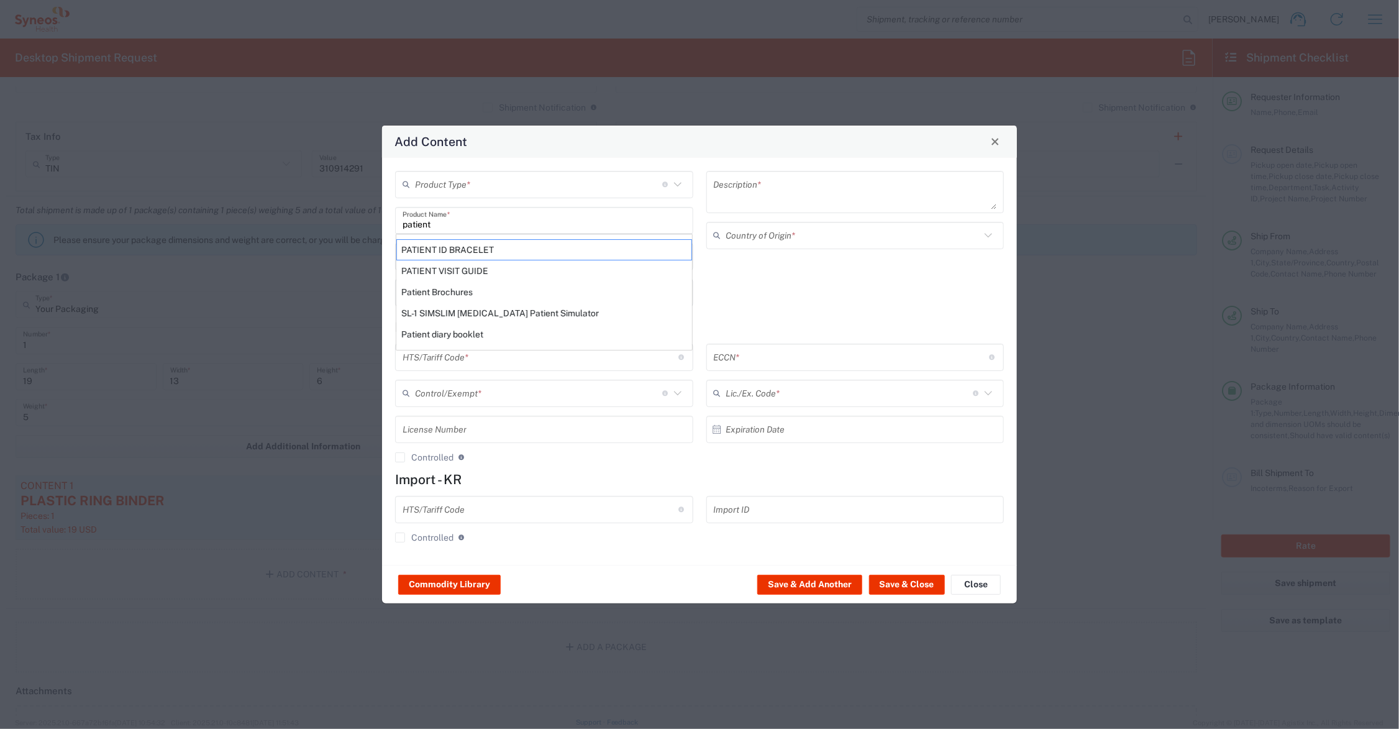
type input "EAR99"
type input "NLR - No License Required"
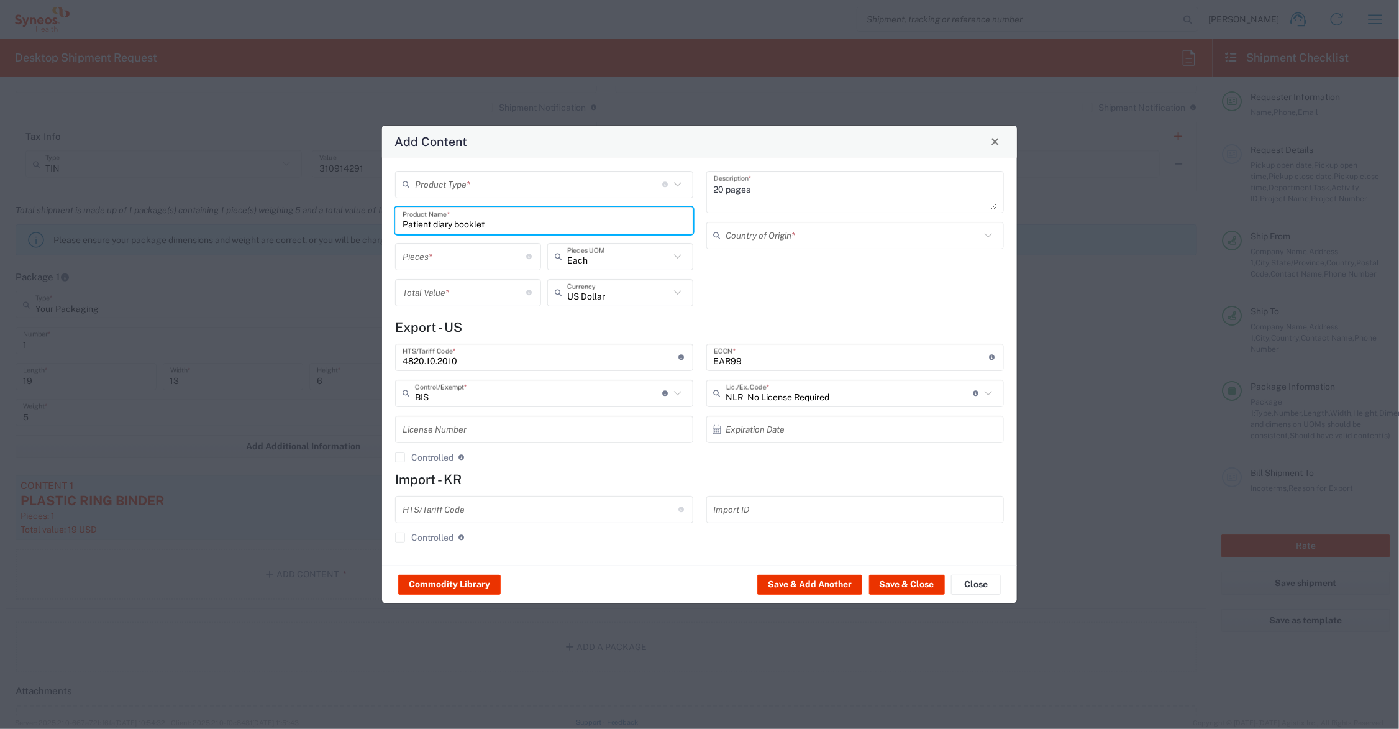
click at [438, 252] on input "number" at bounding box center [465, 256] width 124 height 22
type input "8"
click at [441, 293] on input "number" at bounding box center [465, 292] width 124 height 22
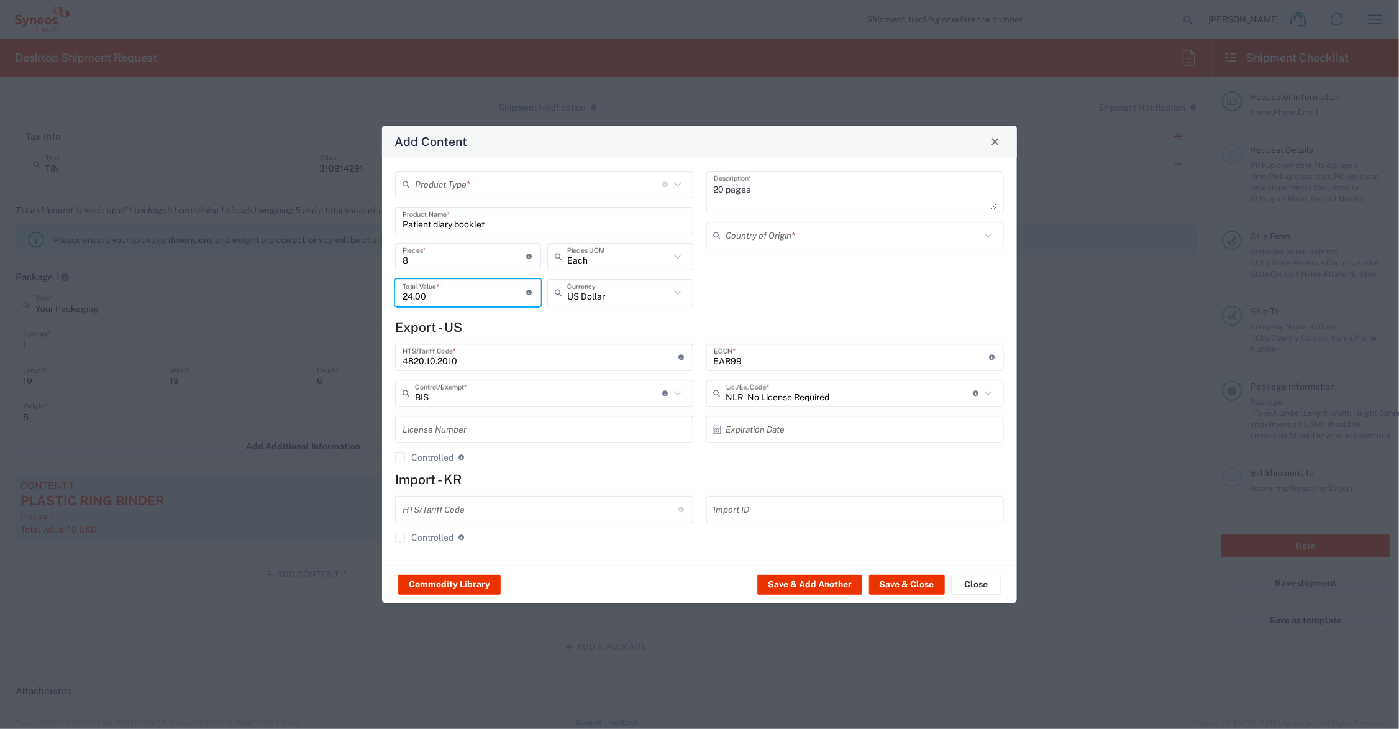
type input "24.00"
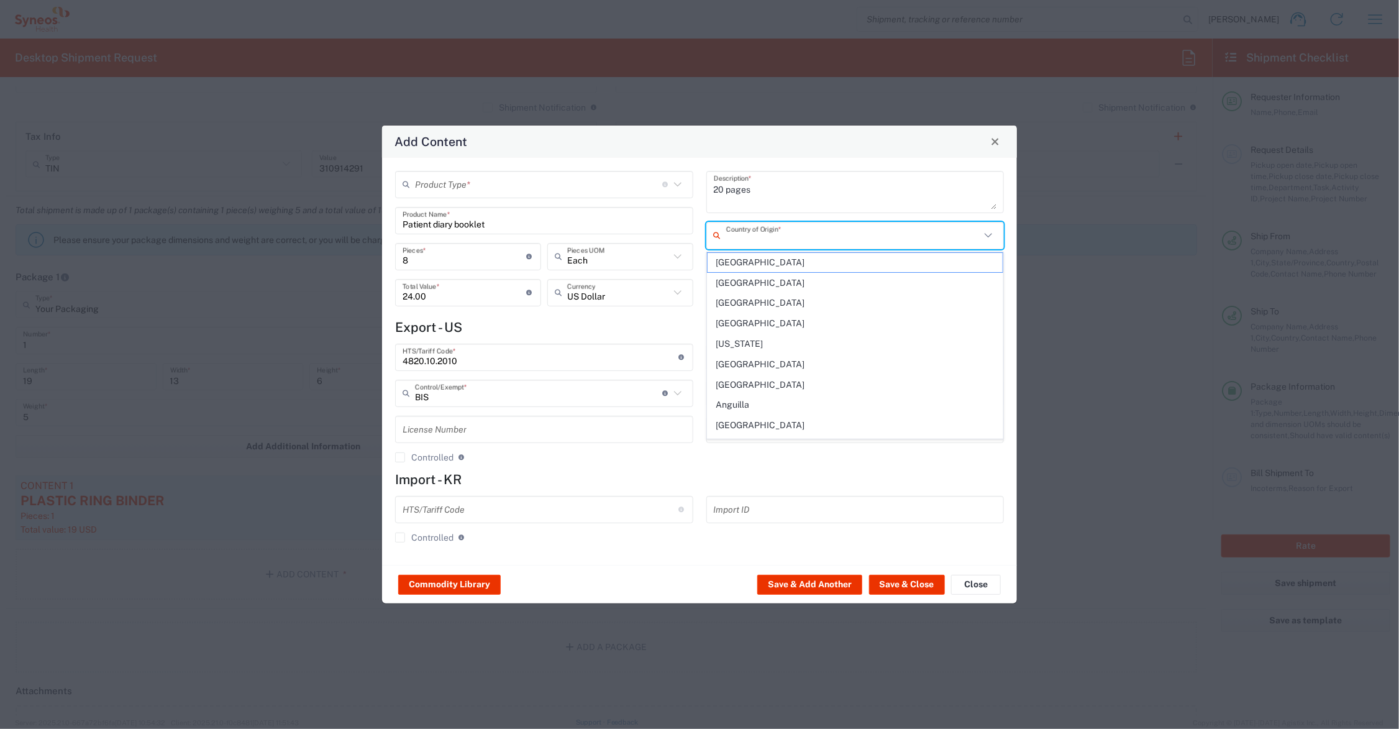
click at [765, 234] on input "text" at bounding box center [853, 235] width 255 height 22
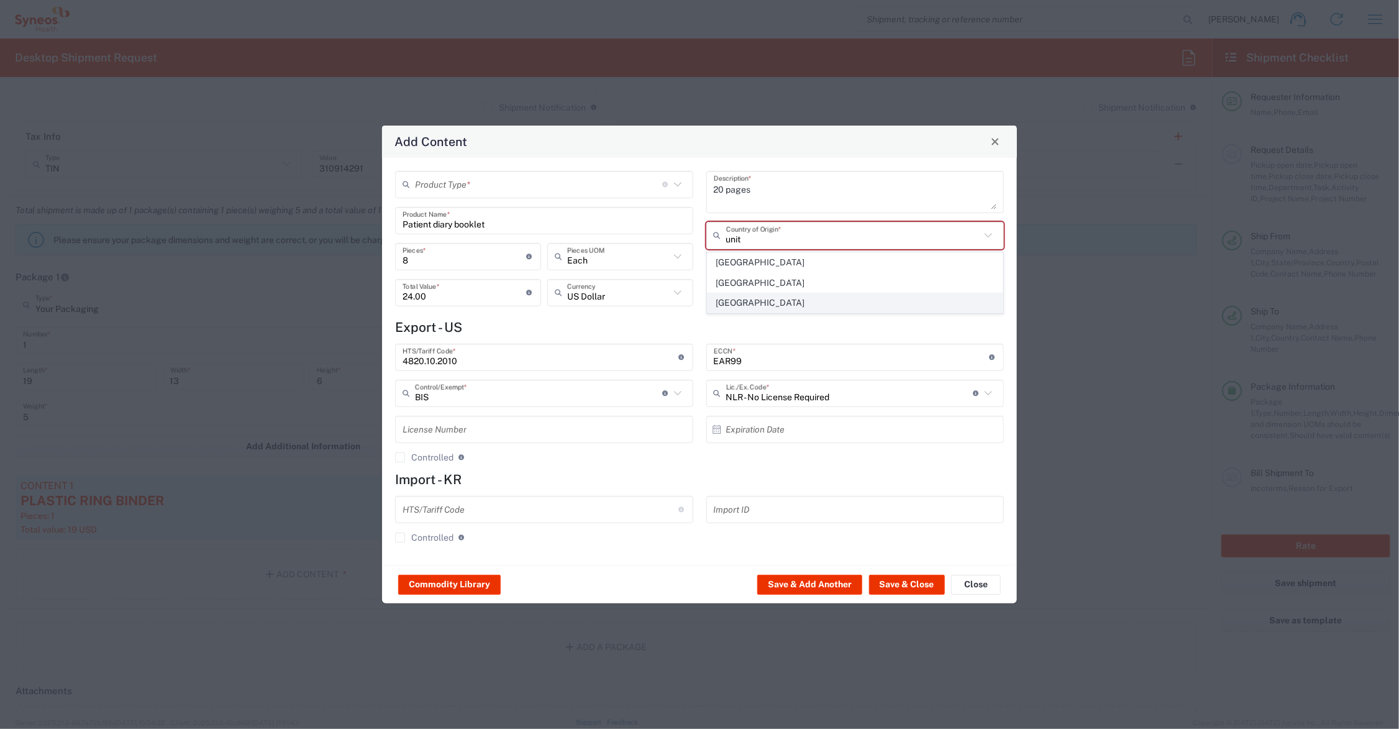
click at [754, 300] on span "[GEOGRAPHIC_DATA]" at bounding box center [855, 302] width 295 height 19
type input "[GEOGRAPHIC_DATA]"
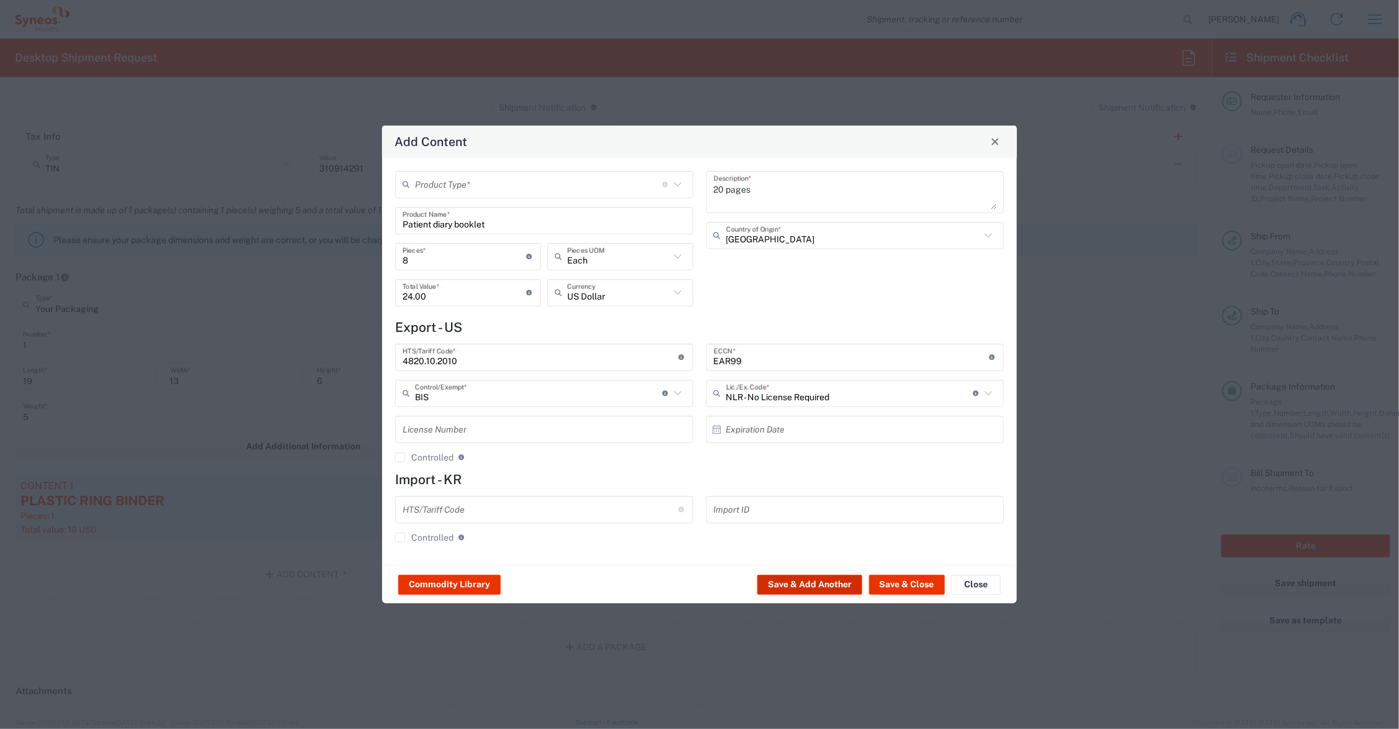
click at [821, 583] on button "Save & Add Another" at bounding box center [809, 585] width 105 height 20
type input "24"
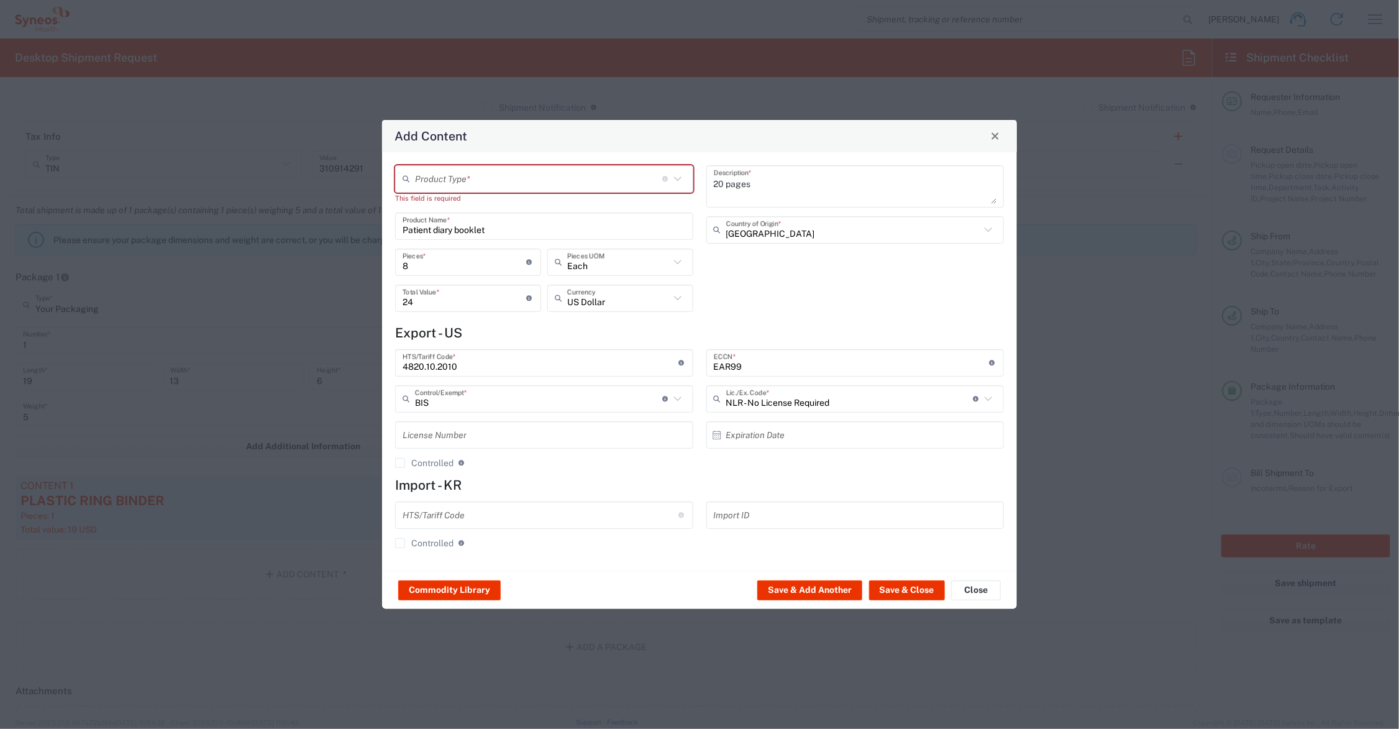
click at [467, 178] on input "text" at bounding box center [538, 179] width 247 height 22
click at [472, 226] on span "General Commodity" at bounding box center [544, 225] width 295 height 19
type input "General Commodity"
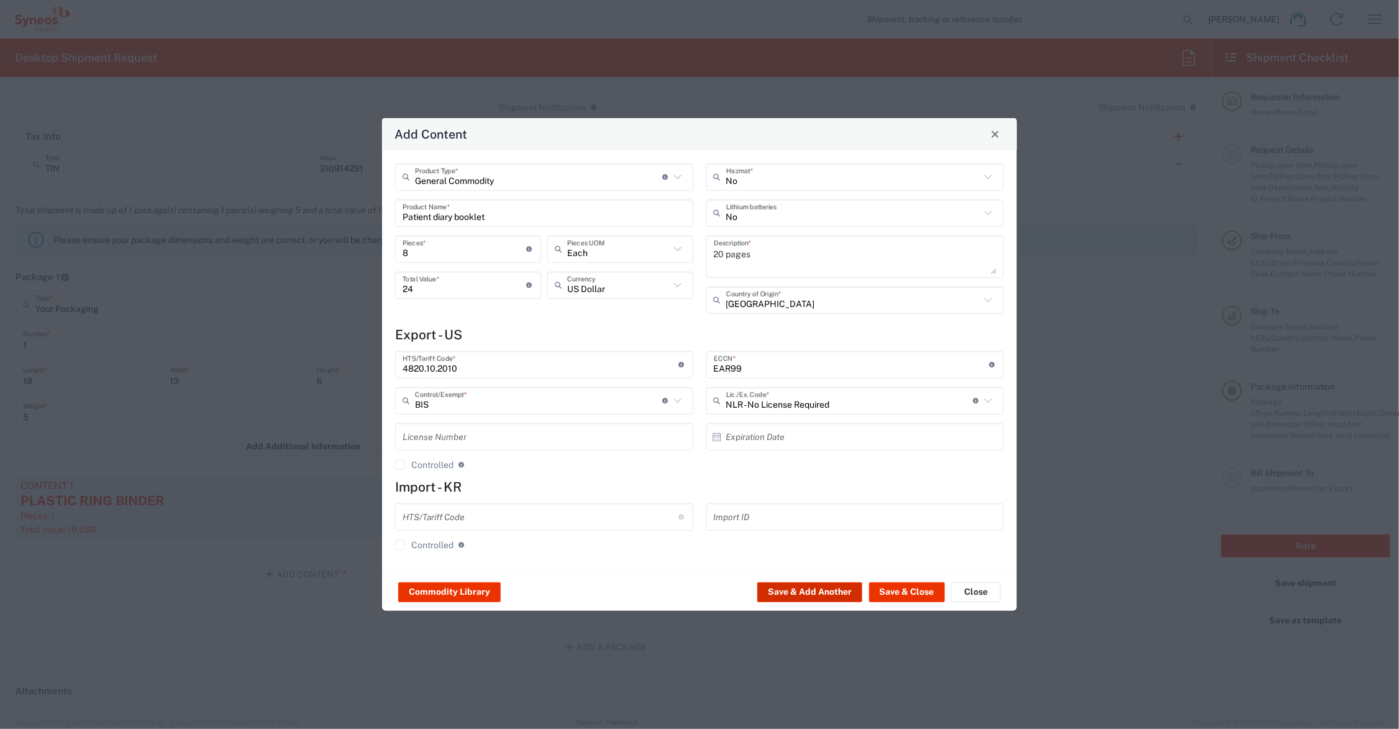
click at [791, 588] on button "Save & Add Another" at bounding box center [809, 592] width 105 height 20
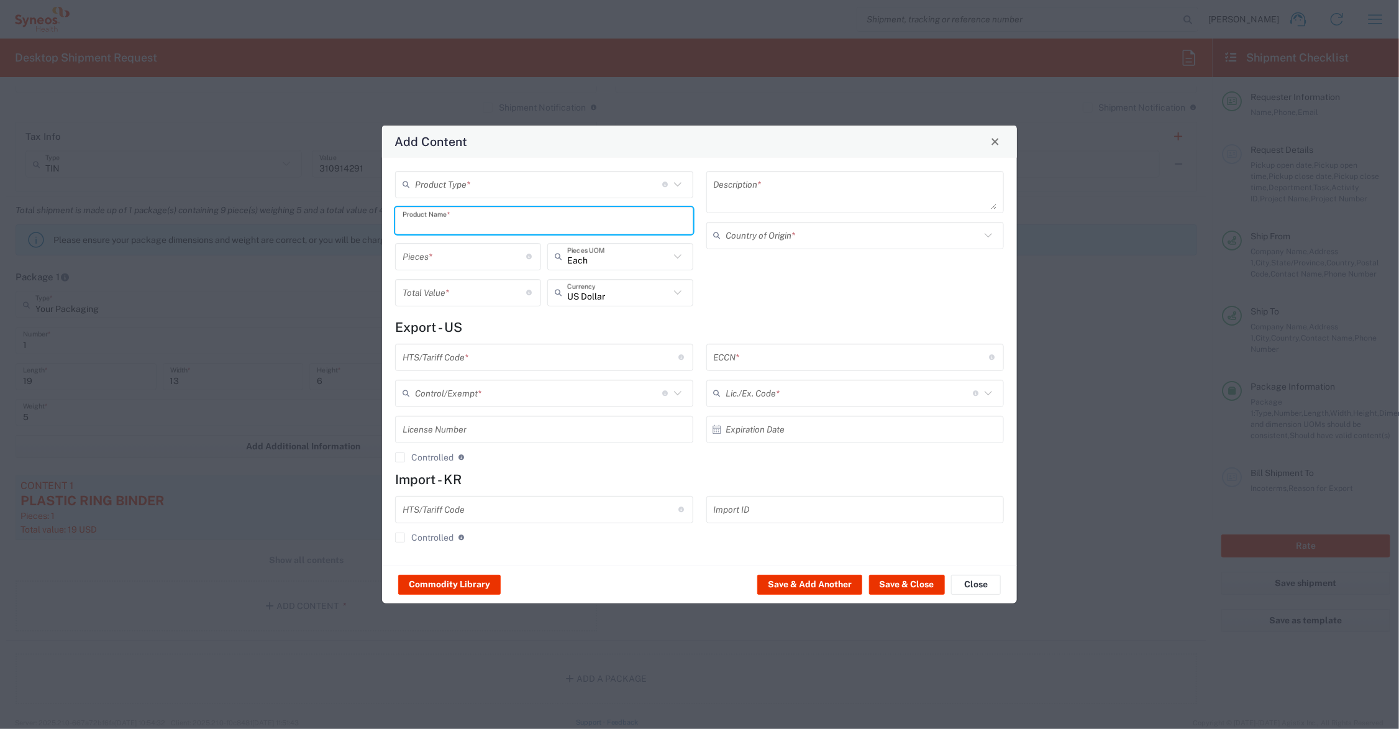
click at [452, 216] on input "text" at bounding box center [544, 220] width 283 height 22
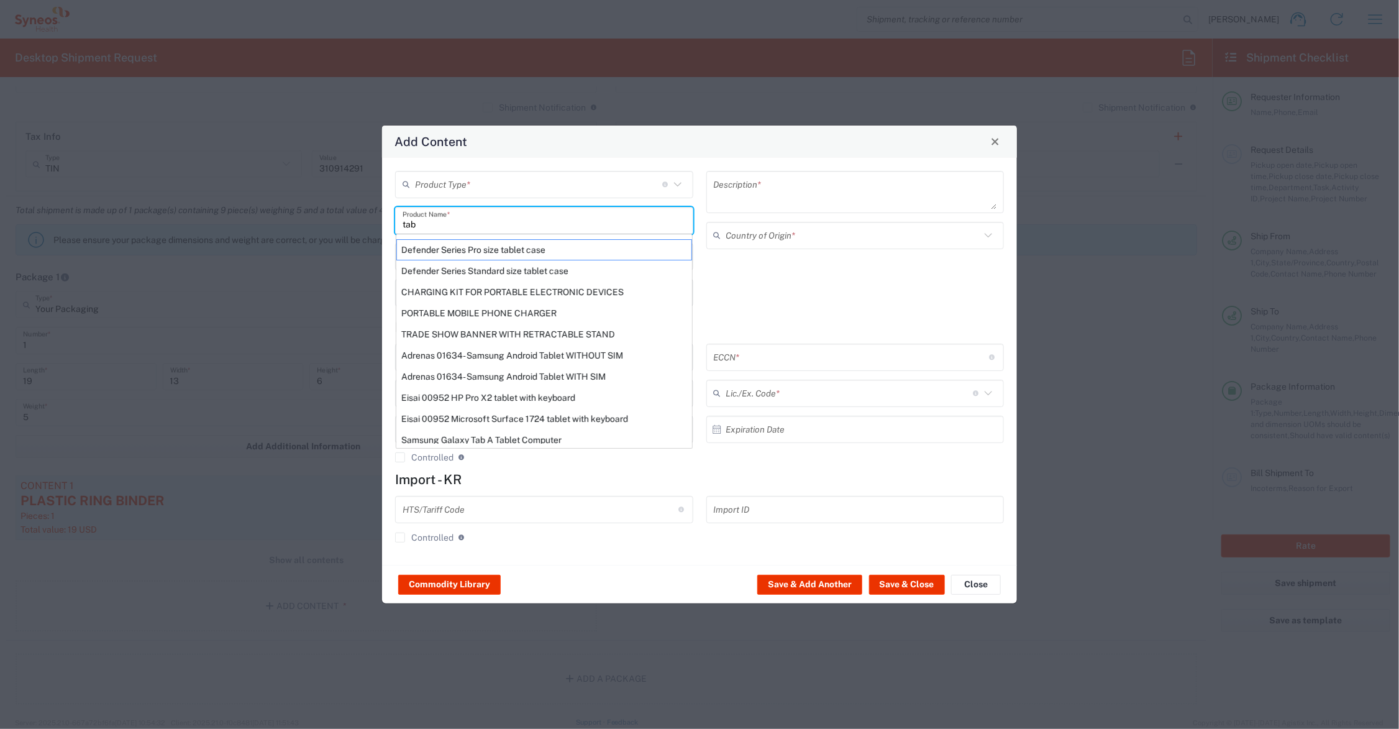
scroll to position [181, 0]
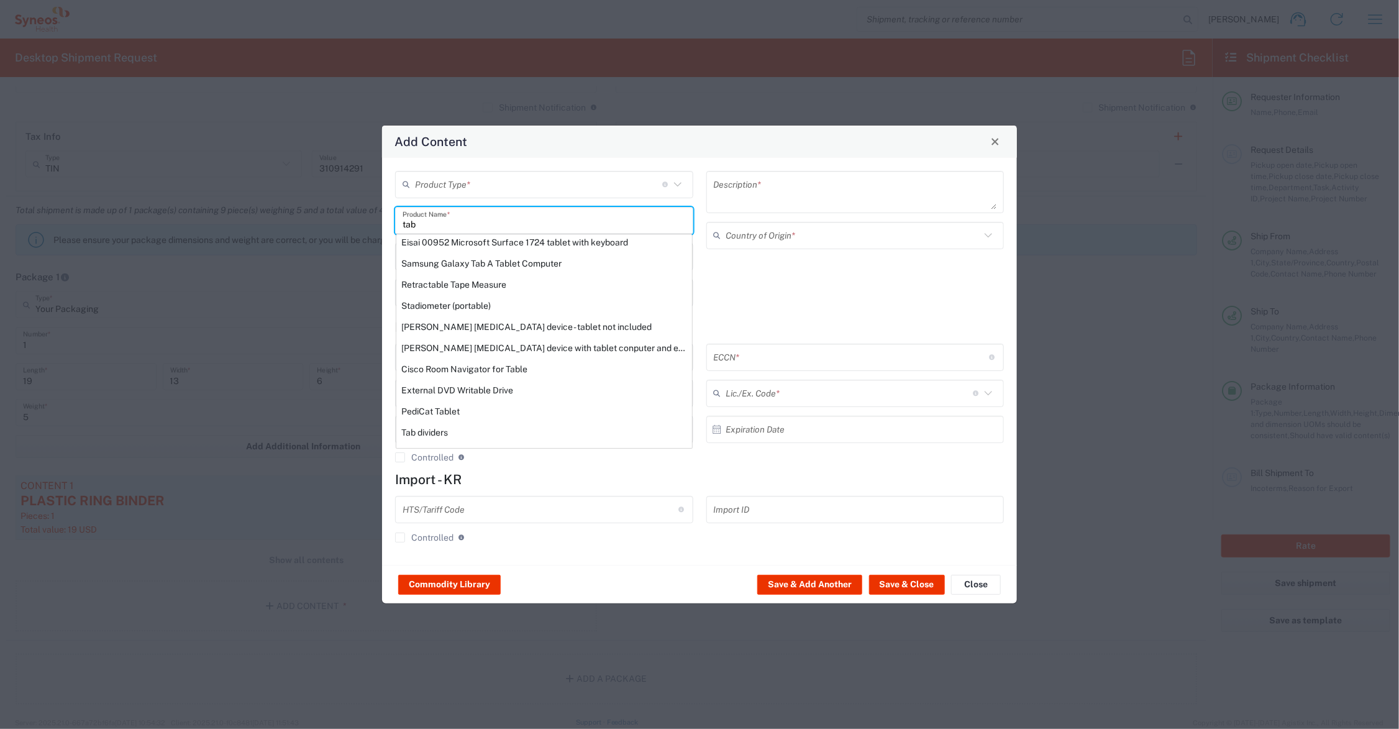
click at [454, 427] on div "Tab dividers" at bounding box center [544, 432] width 296 height 21
type input "Tab dividers"
type textarea "For binders, of paper"
type input "4820.30.0040"
type input "BIS"
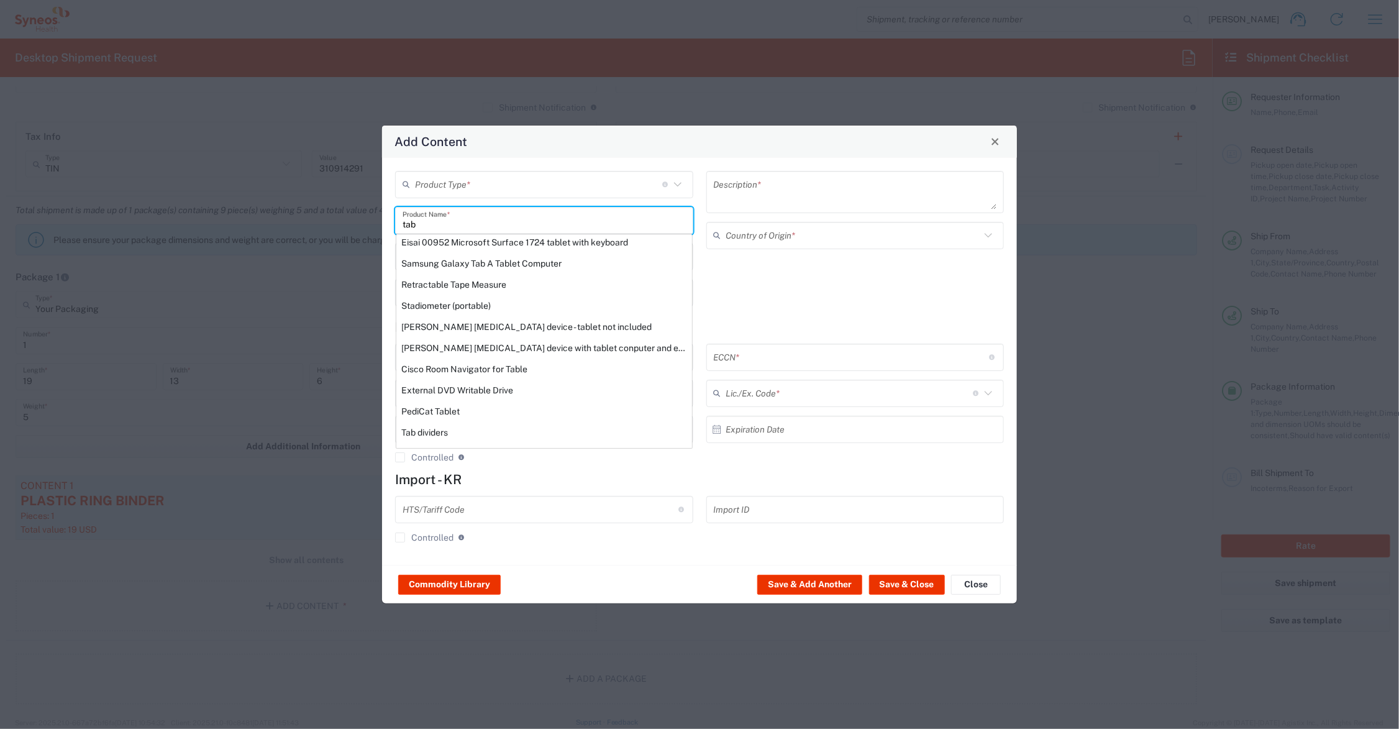
type input "EAR99"
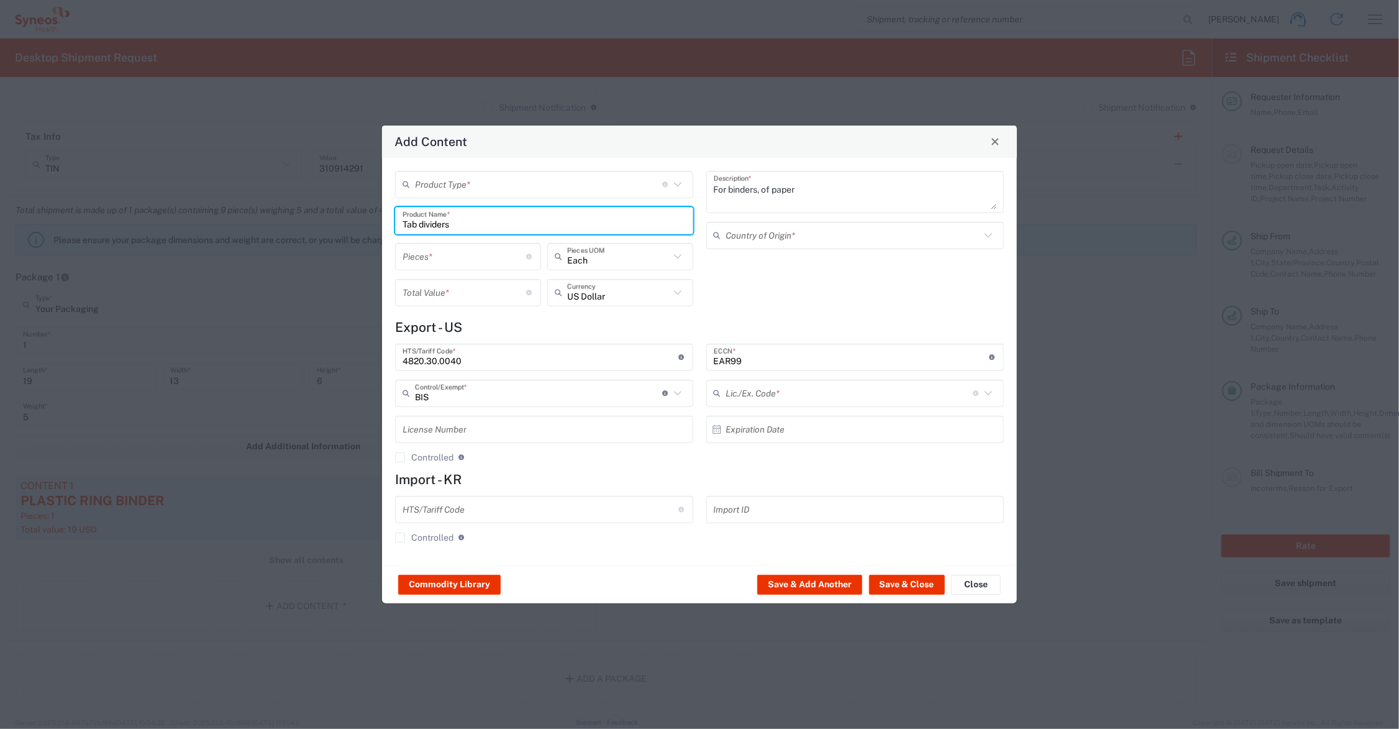
type input "NLR - No License Required"
click at [436, 256] on input "number" at bounding box center [465, 256] width 124 height 22
type input "8"
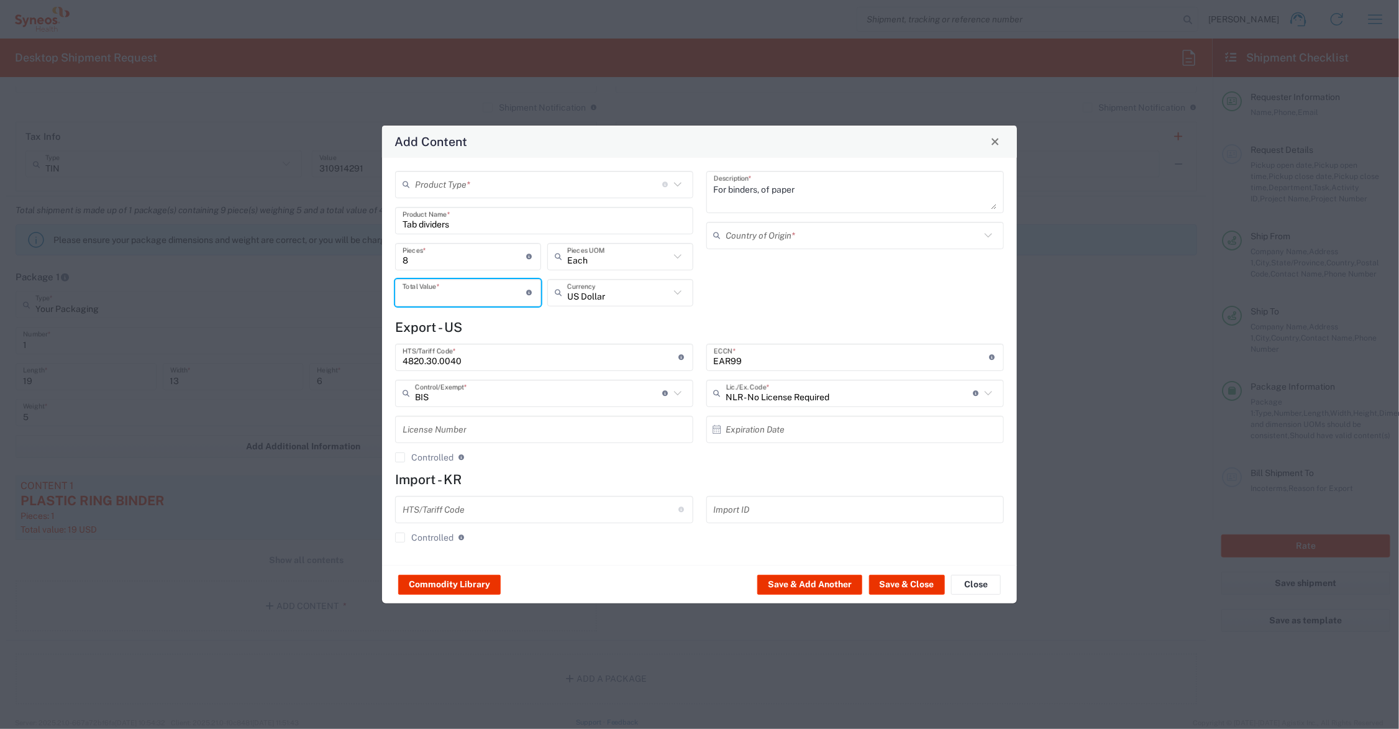
click at [431, 290] on input "number" at bounding box center [465, 292] width 124 height 22
type input "2.40"
click at [455, 181] on input "text" at bounding box center [538, 184] width 247 height 22
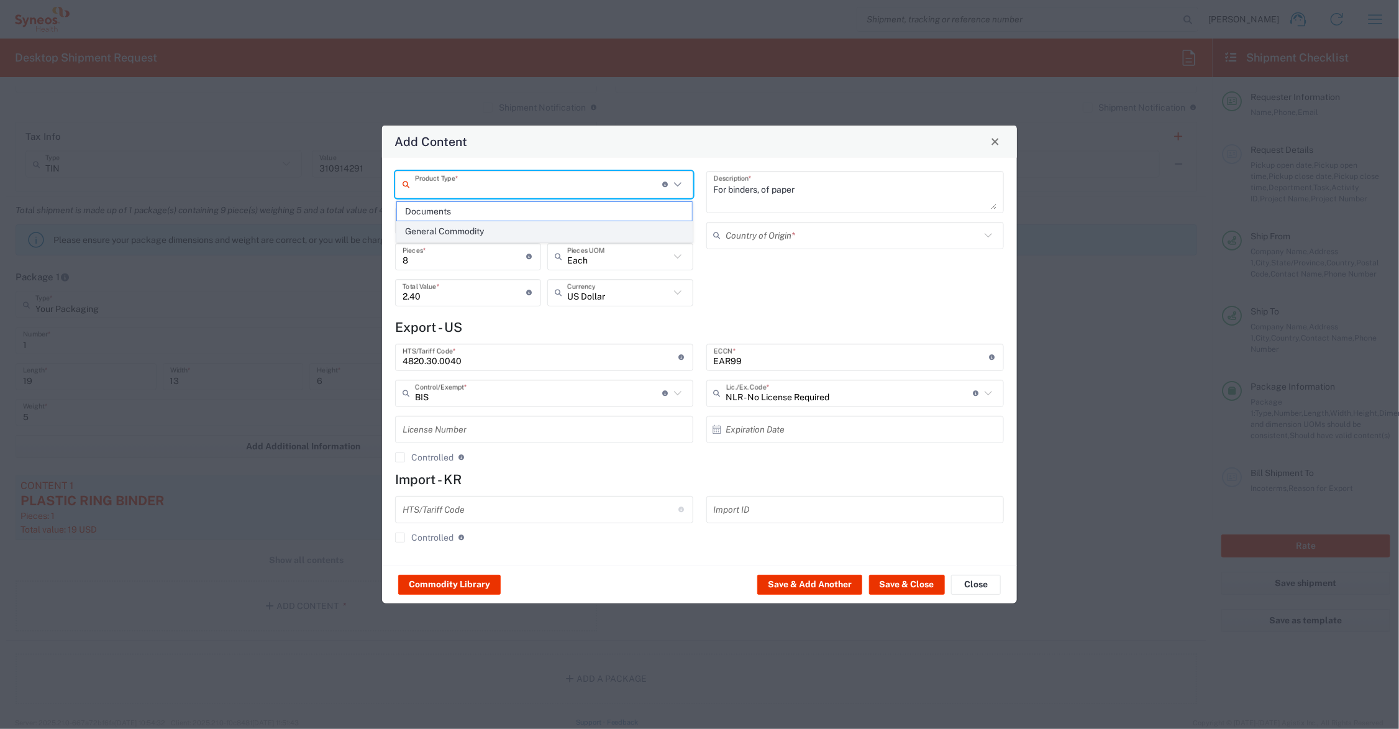
click at [530, 233] on span "General Commodity" at bounding box center [544, 231] width 295 height 19
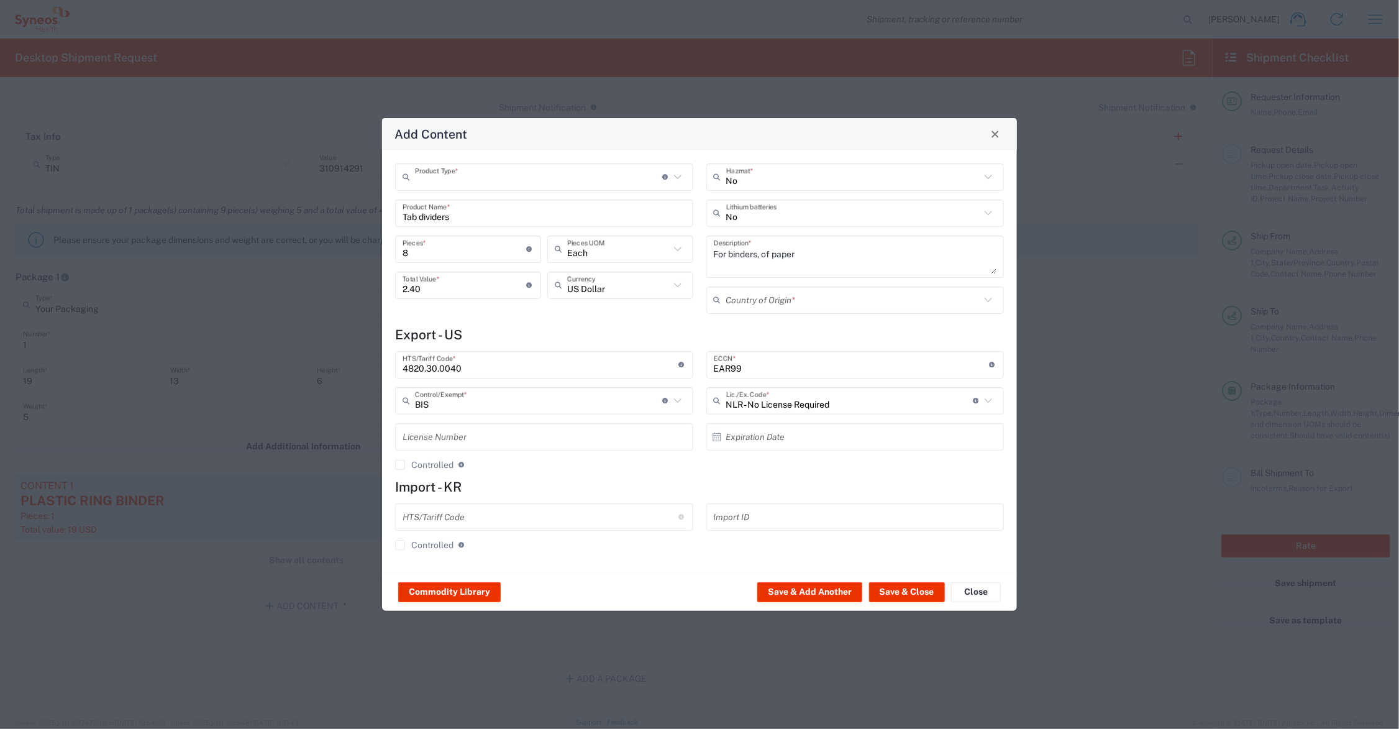
type input "General Commodity"
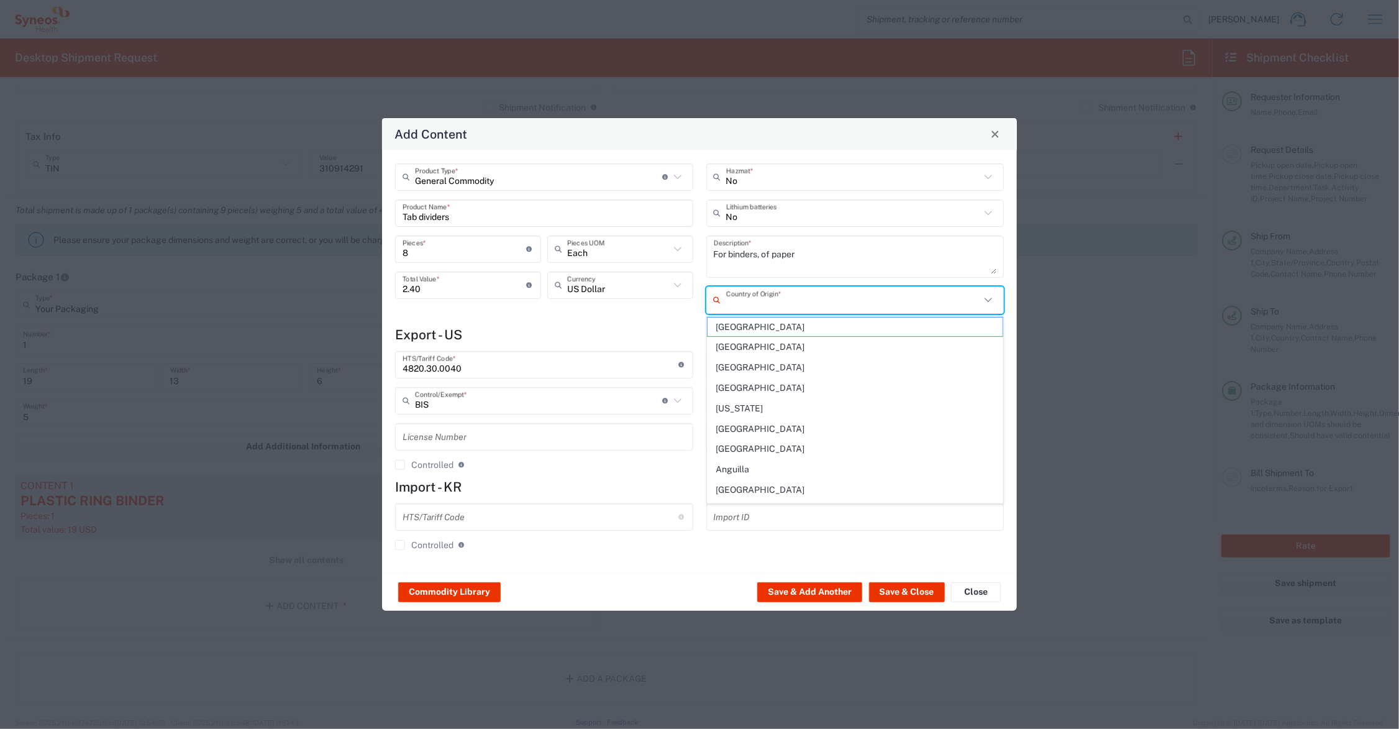
click at [769, 295] on input "text" at bounding box center [853, 300] width 255 height 22
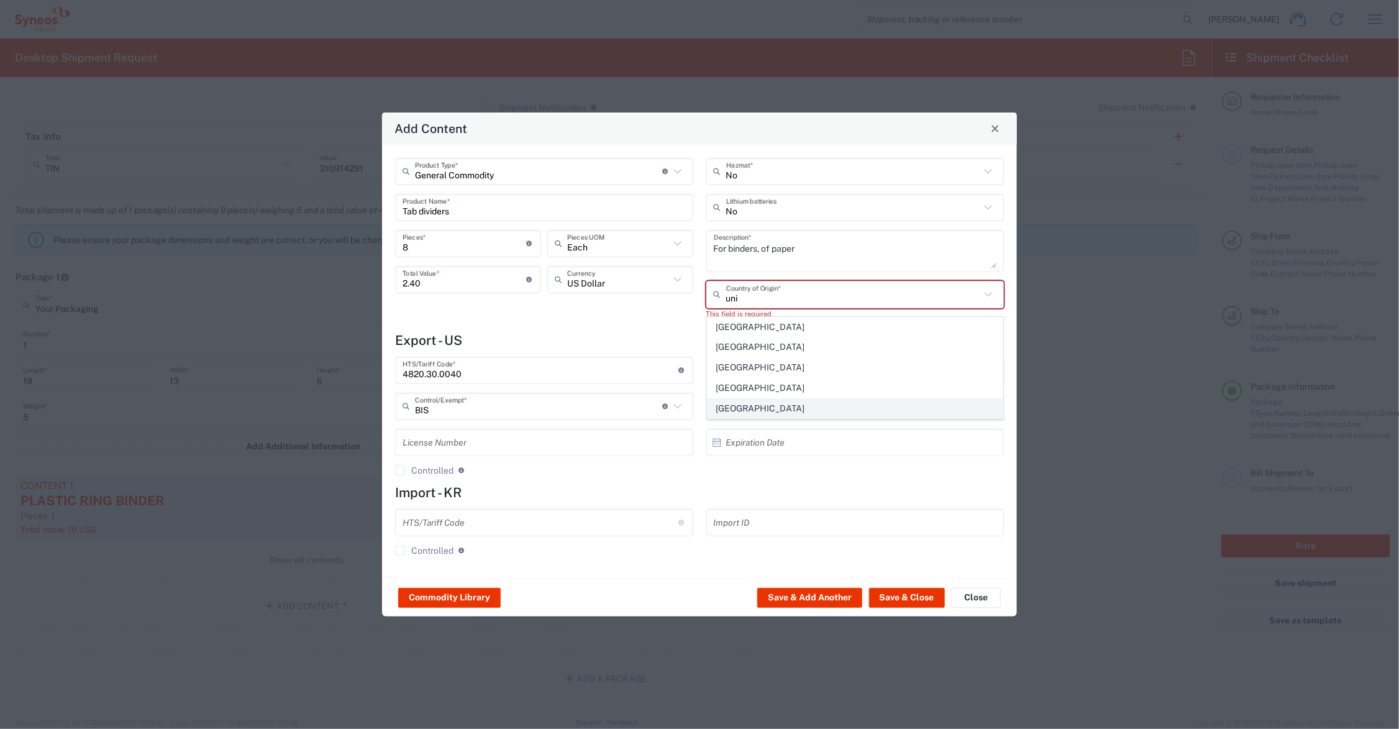
click at [756, 408] on span "[GEOGRAPHIC_DATA]" at bounding box center [855, 408] width 295 height 19
type input "[GEOGRAPHIC_DATA]"
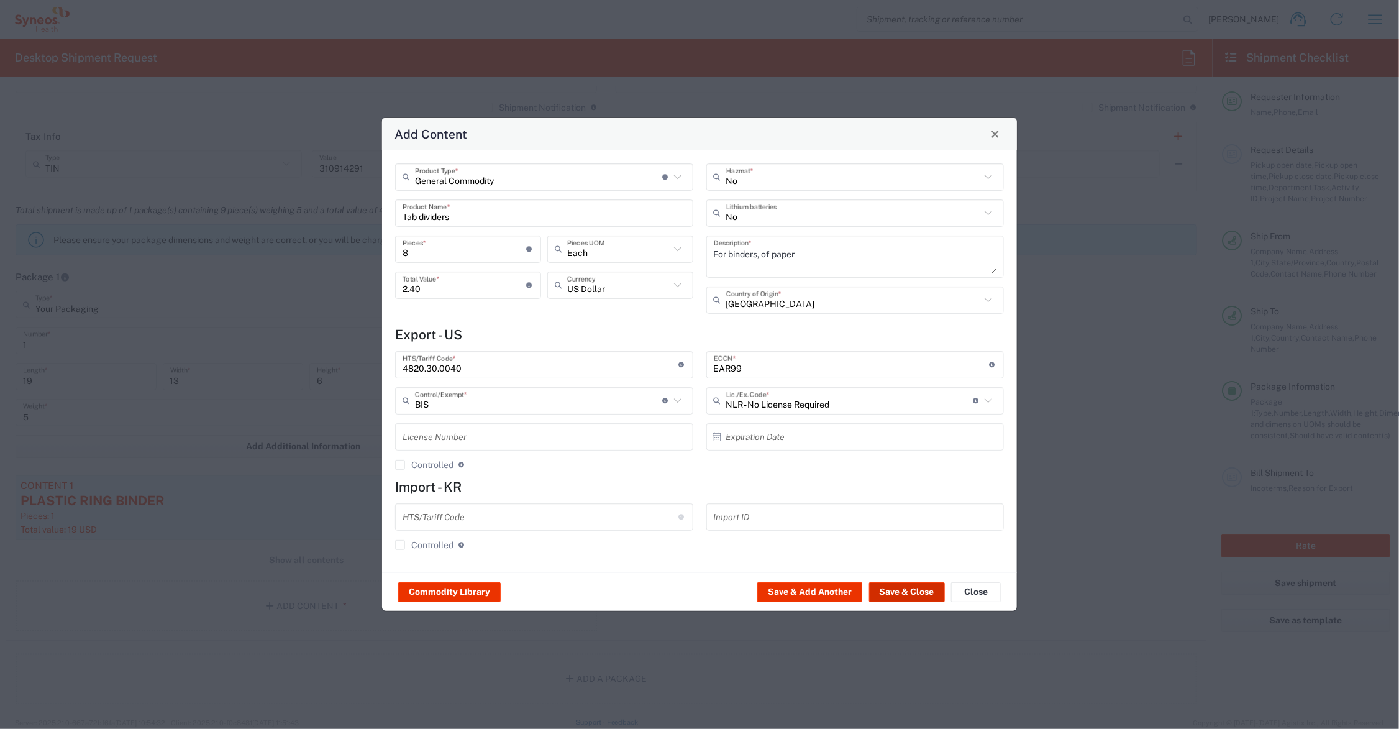
click at [900, 588] on button "Save & Close" at bounding box center [907, 592] width 76 height 20
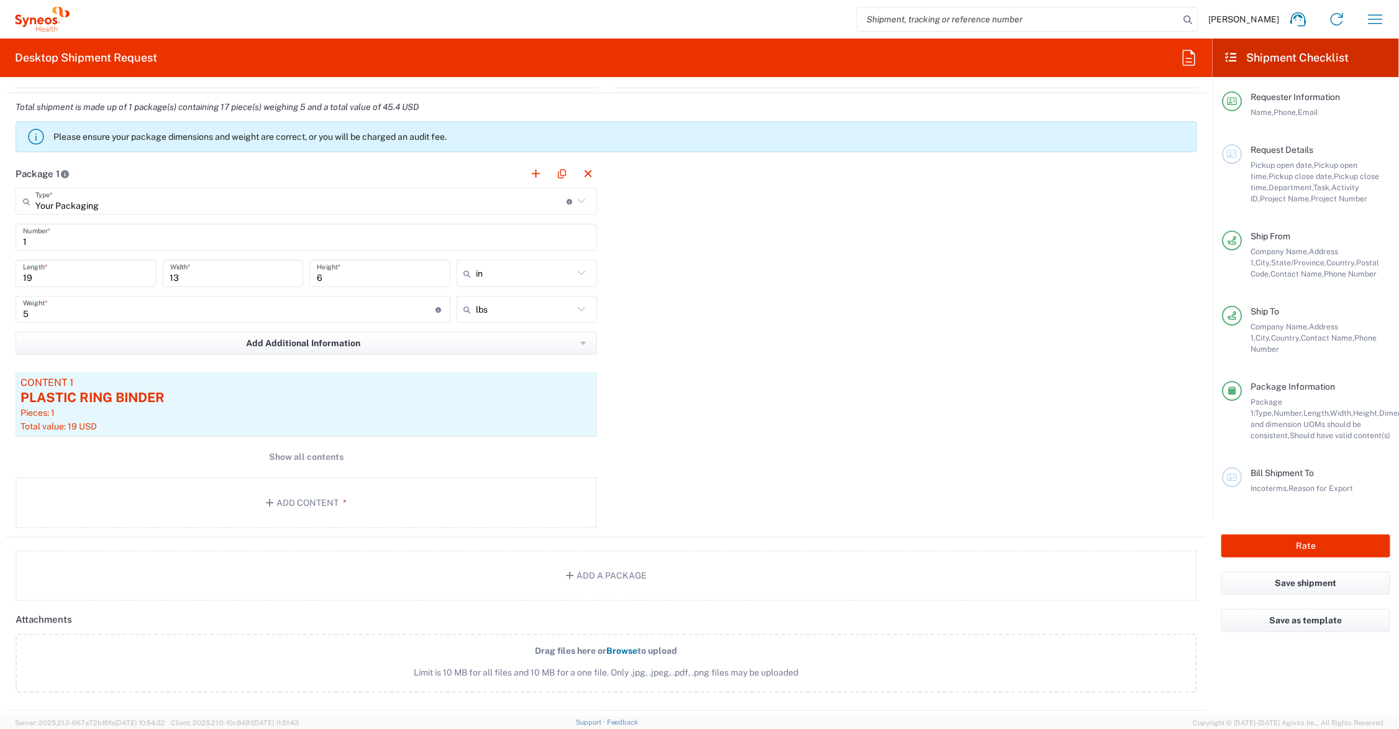
scroll to position [1398, 0]
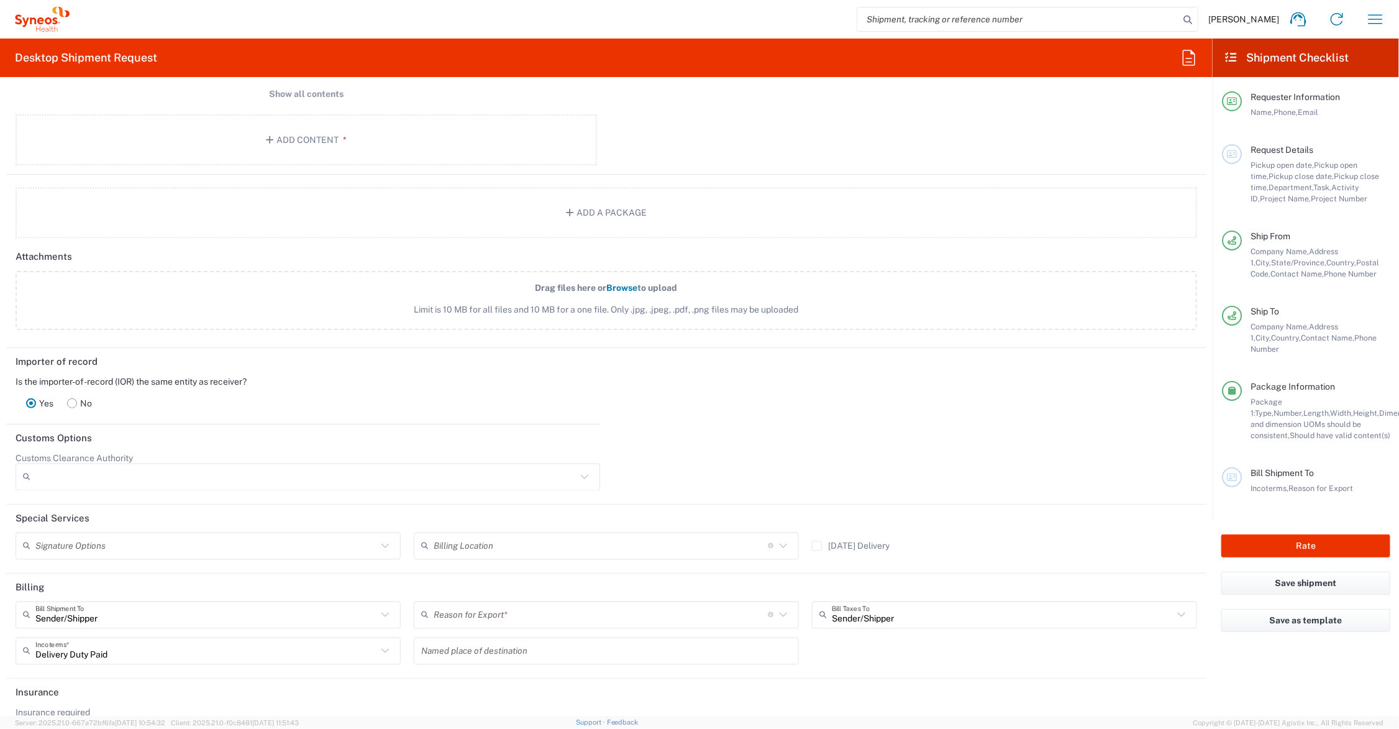
click at [780, 616] on icon at bounding box center [783, 615] width 7 height 4
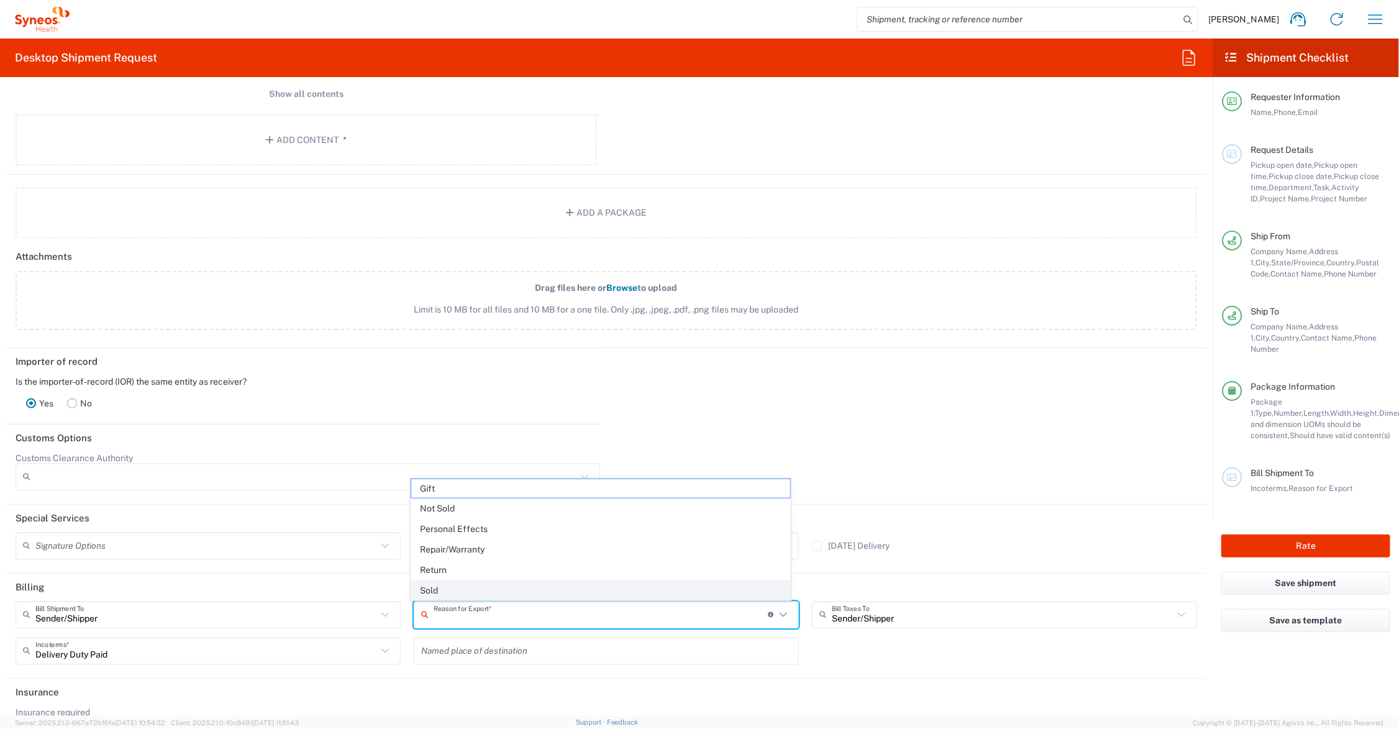
click at [582, 592] on span "Sold" at bounding box center [600, 590] width 379 height 19
type input "Sold"
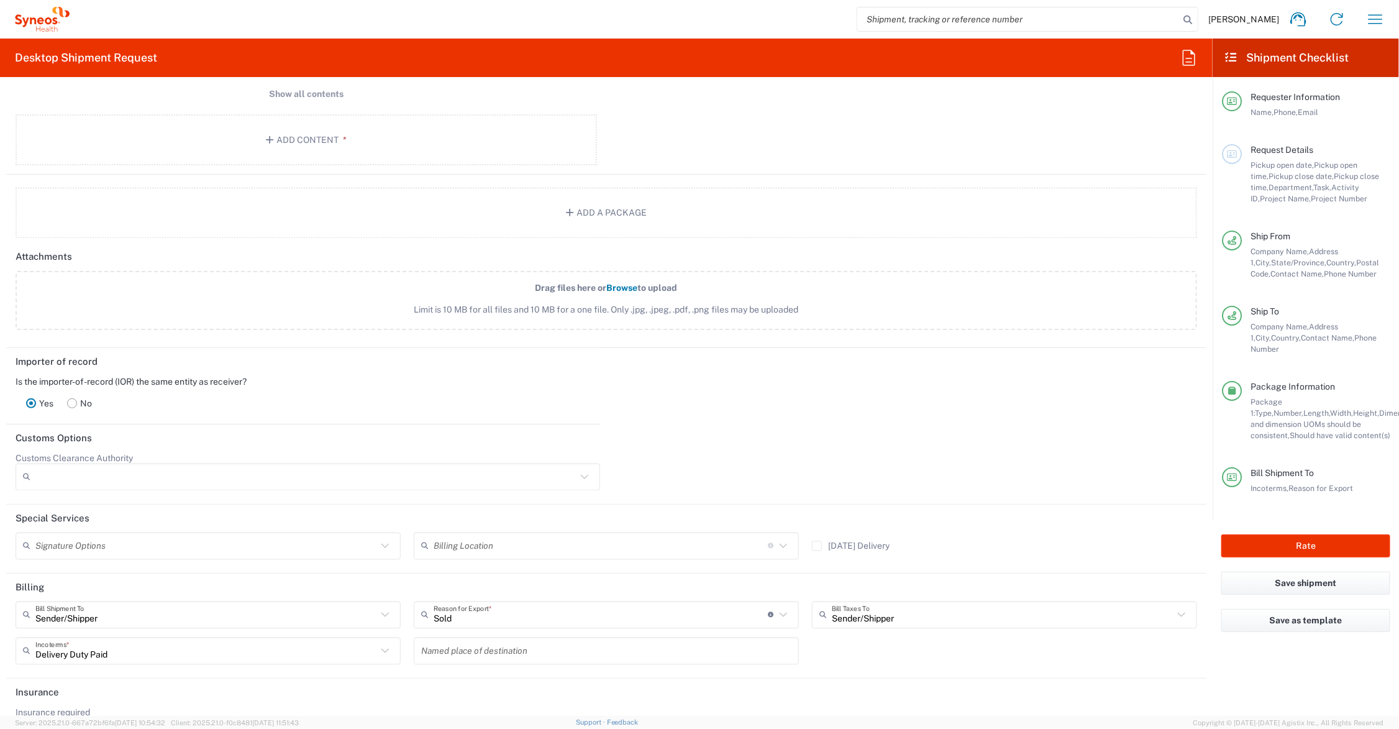
click at [70, 400] on rect at bounding box center [72, 402] width 9 height 9
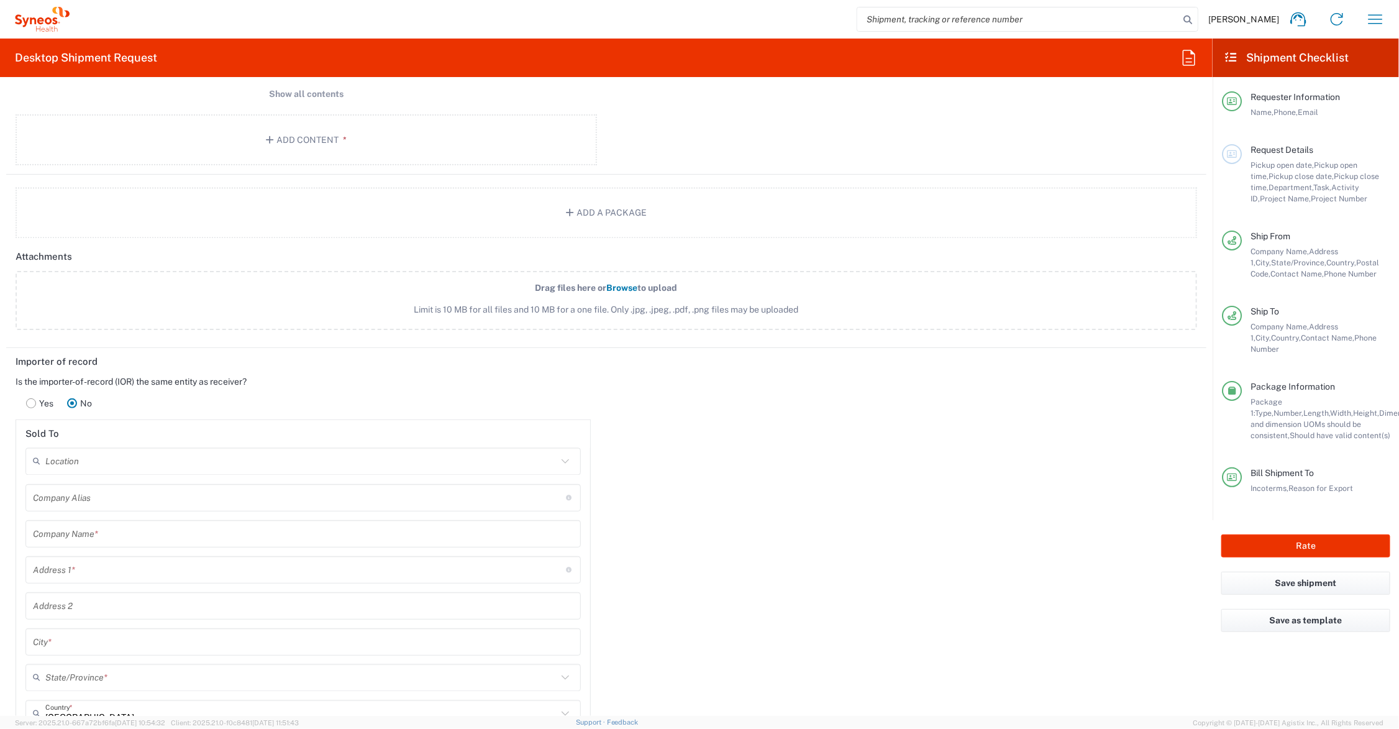
click at [172, 464] on input "text" at bounding box center [301, 461] width 512 height 22
click at [56, 488] on span "Syneos Health Korea LLC" at bounding box center [300, 487] width 547 height 19
type input "Syneos Health Korea LLC"
type input "[STREET_ADDRESS]"
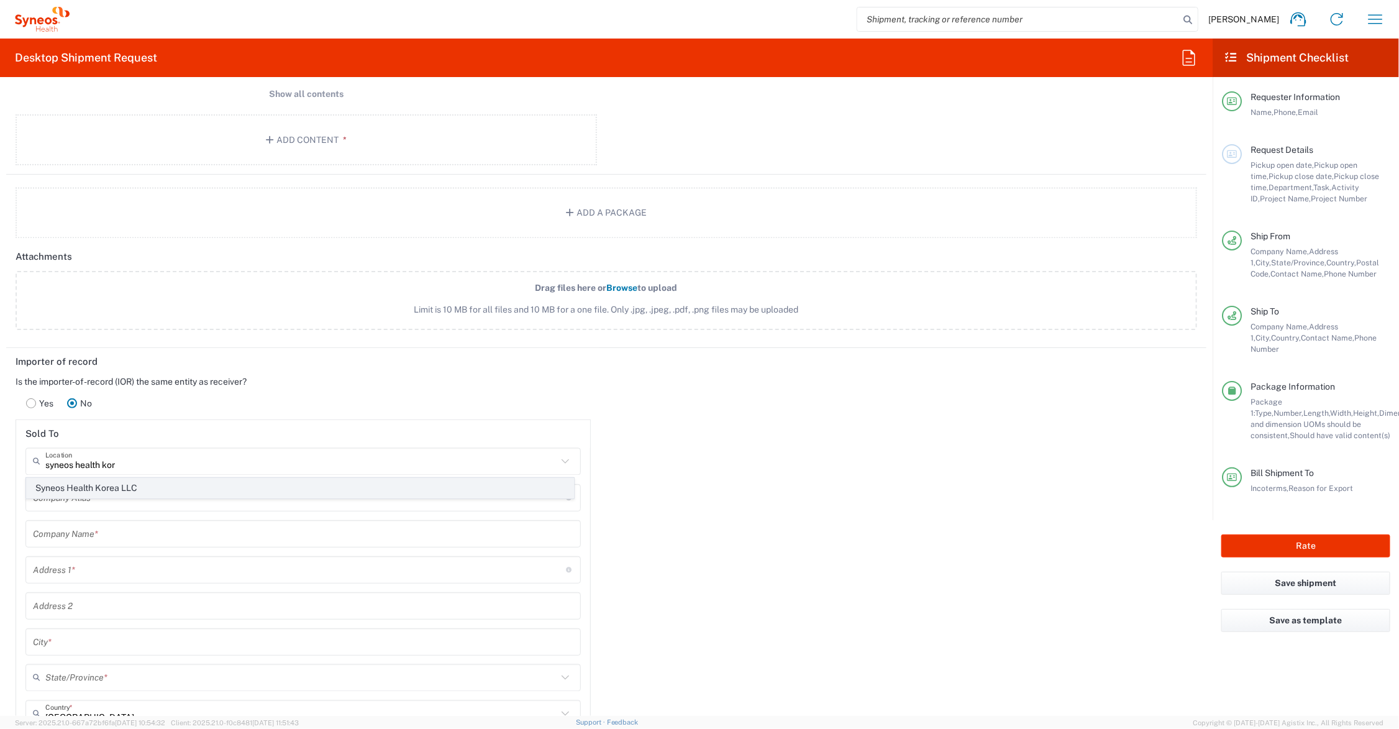
type input "129 [GEOGRAPHIC_DATA]-ro, Gangnam-gu"
type input "[GEOGRAPHIC_DATA]"
type input "06133"
type input "[PHONE_NUMBER]"
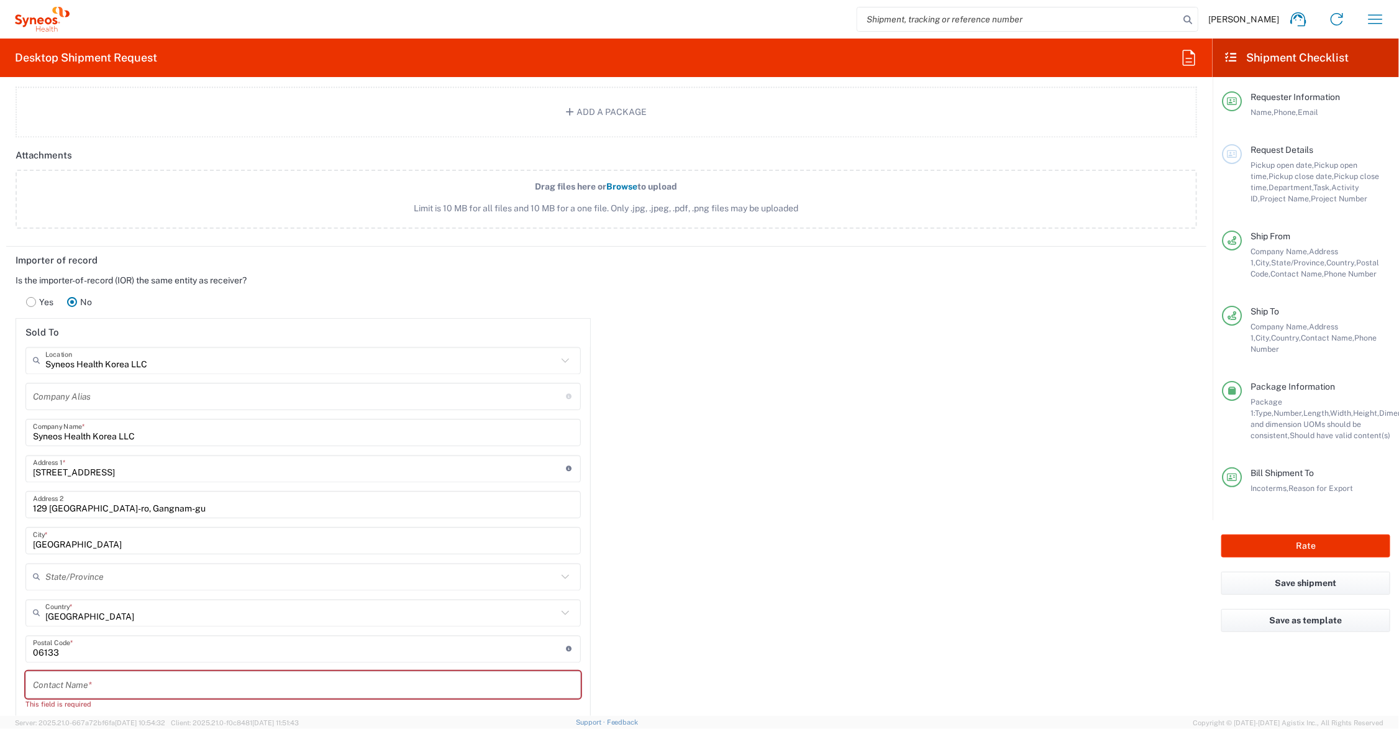
scroll to position [1553, 0]
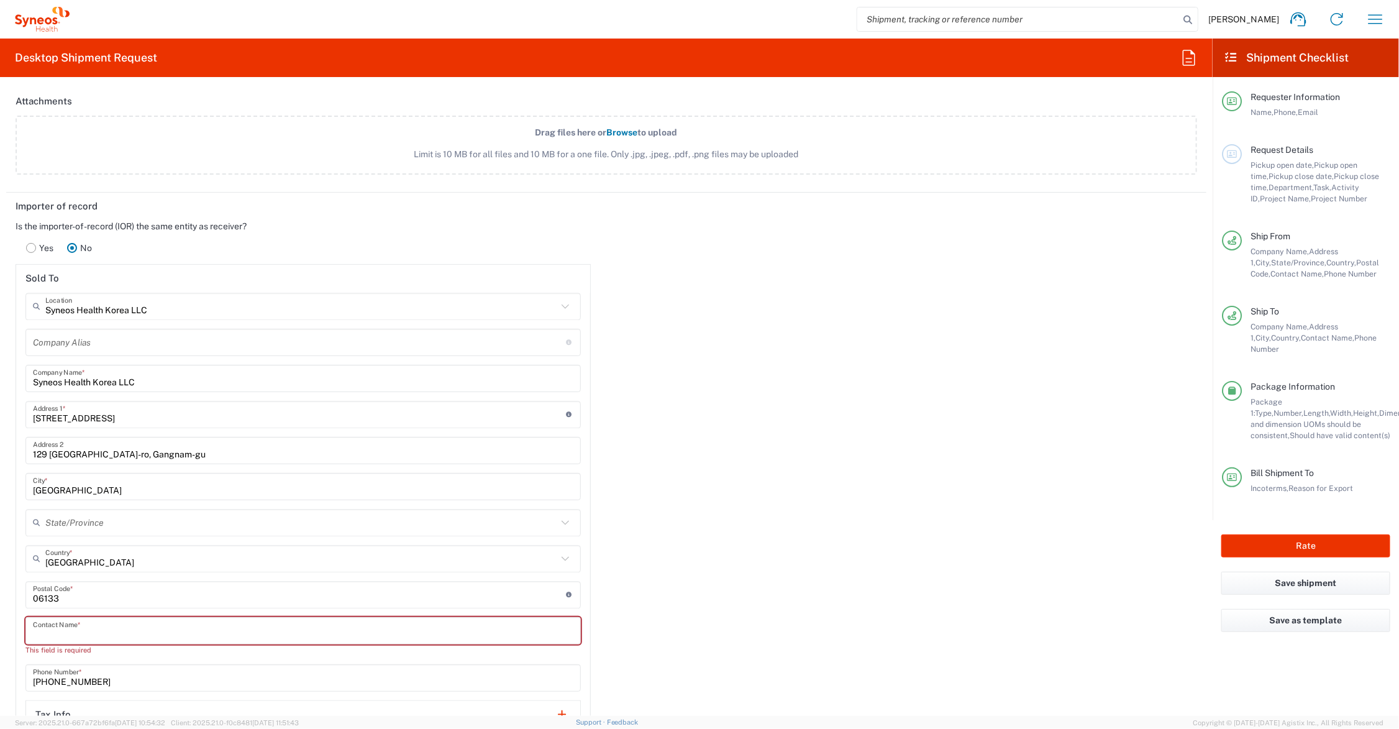
click at [163, 631] on input "text" at bounding box center [303, 630] width 541 height 22
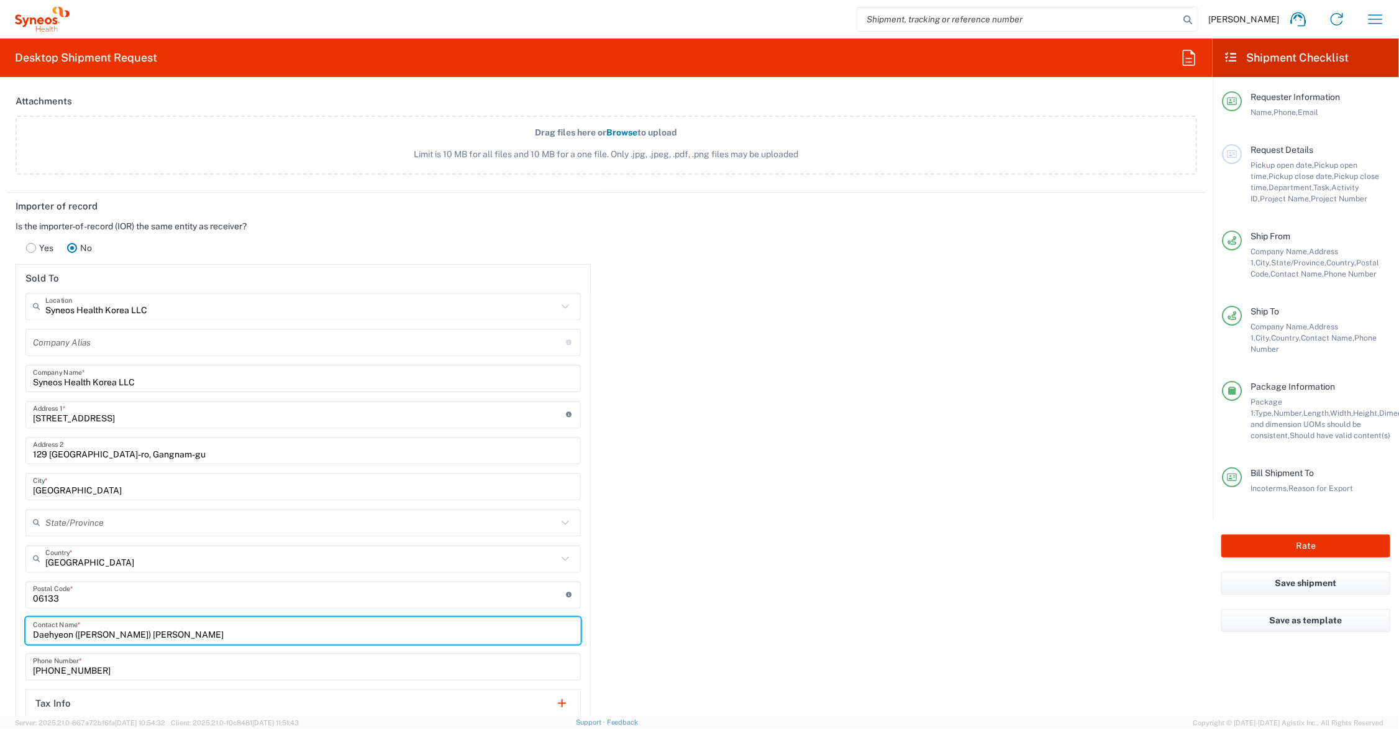
type input "Daehyeon ([PERSON_NAME]) [PERSON_NAME]"
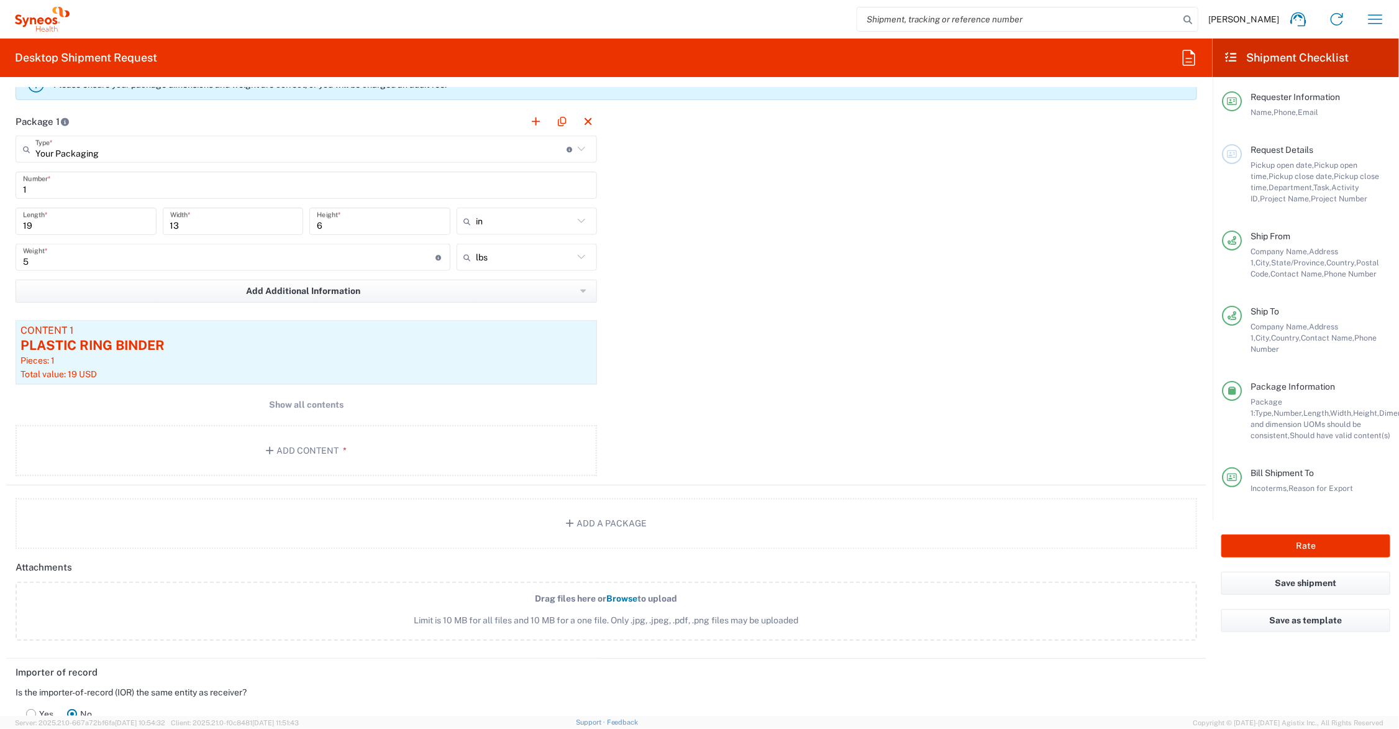
scroll to position [155, 0]
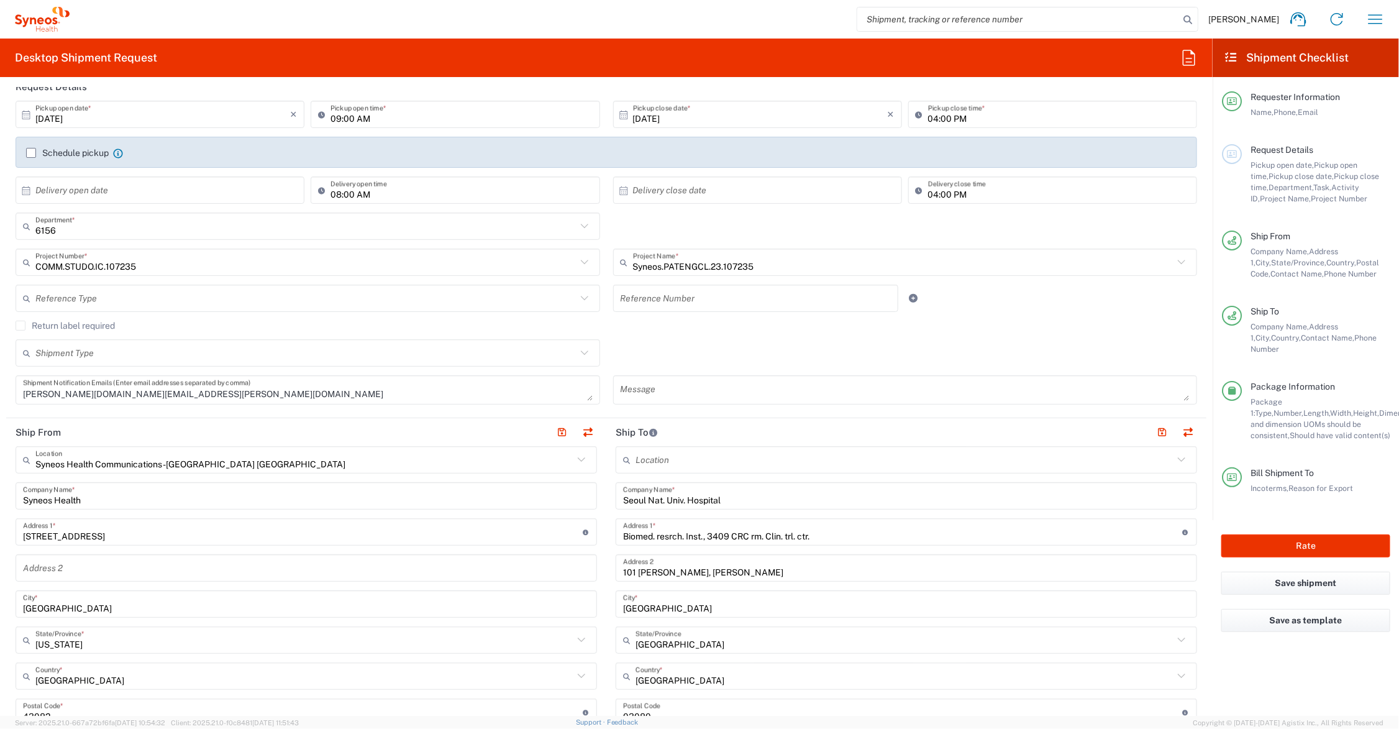
type input "821067069916"
click at [744, 392] on textarea at bounding box center [906, 390] width 570 height 22
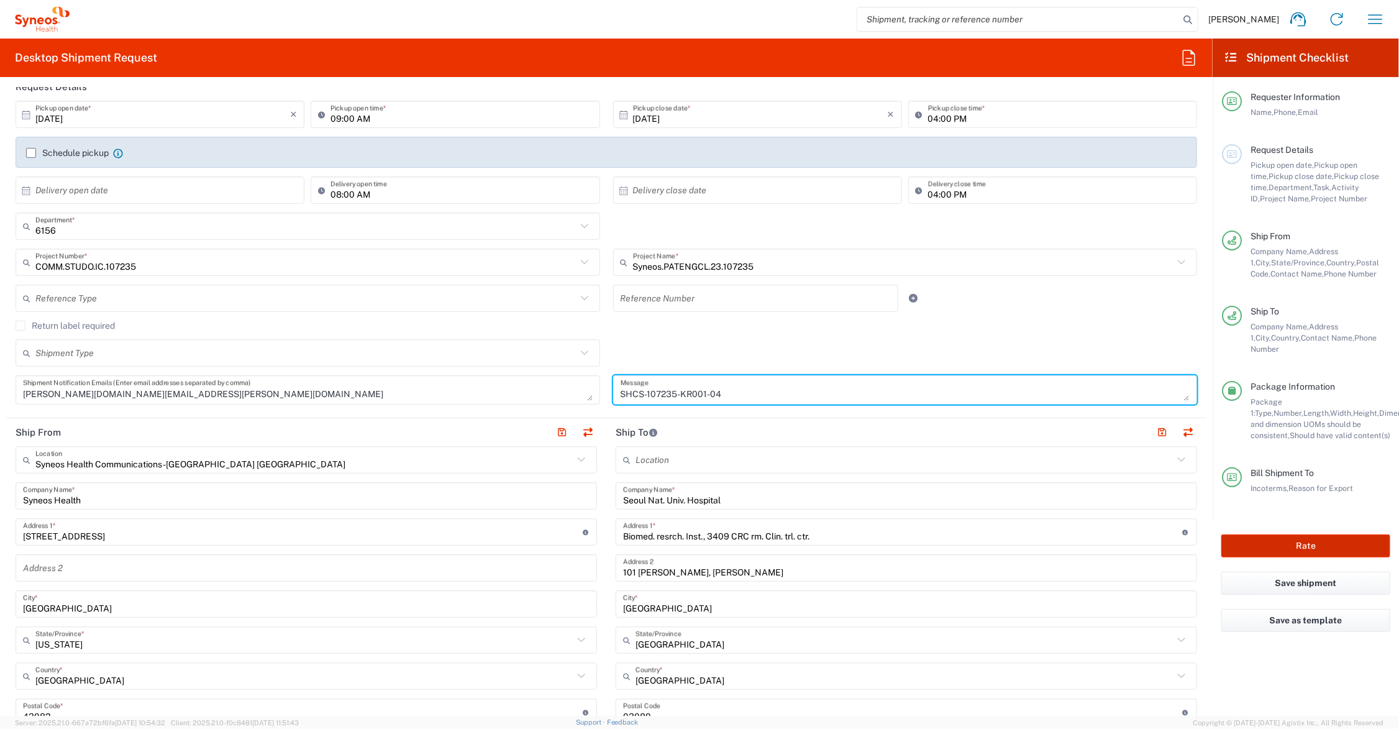
type textarea "SHCS-107235-KR001-04"
click at [1282, 537] on button "Rate" at bounding box center [1306, 545] width 169 height 23
type input "6156"
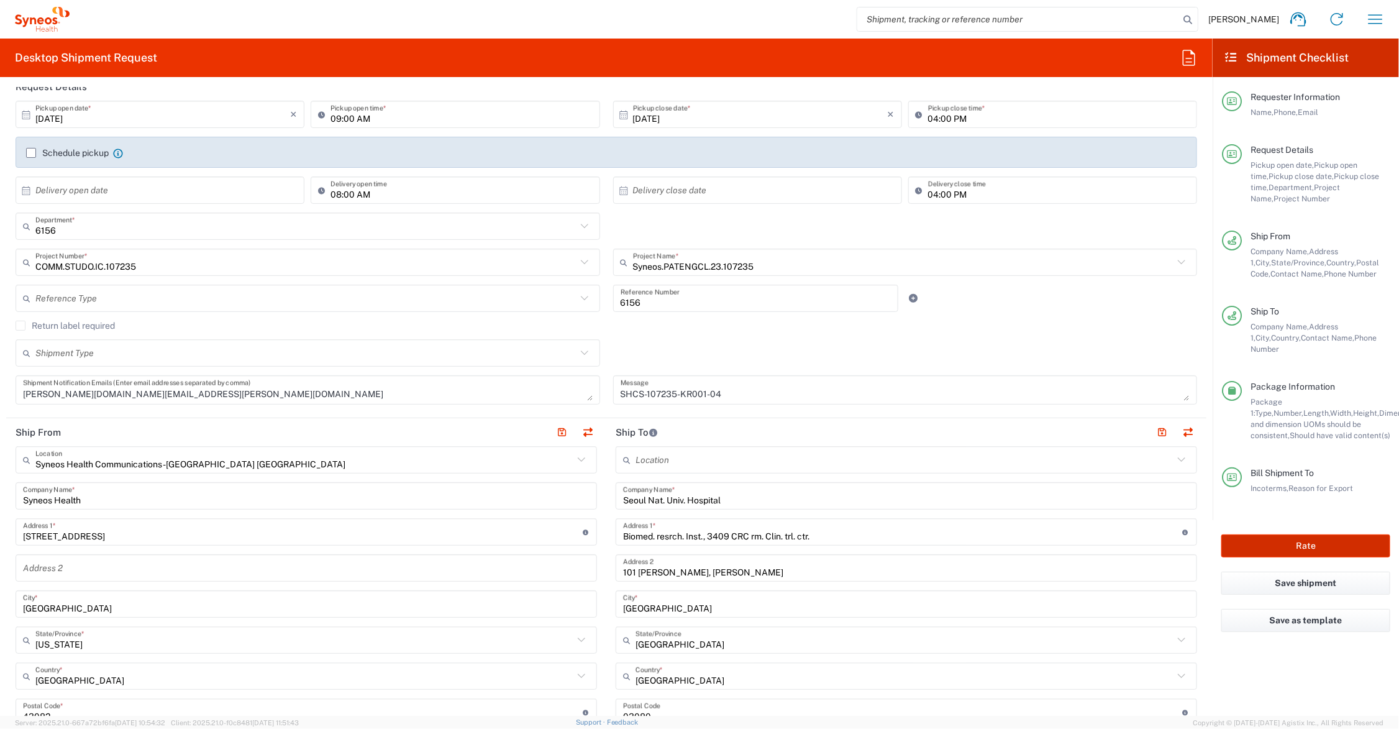
type input "COMM.STUDO.IC.107235"
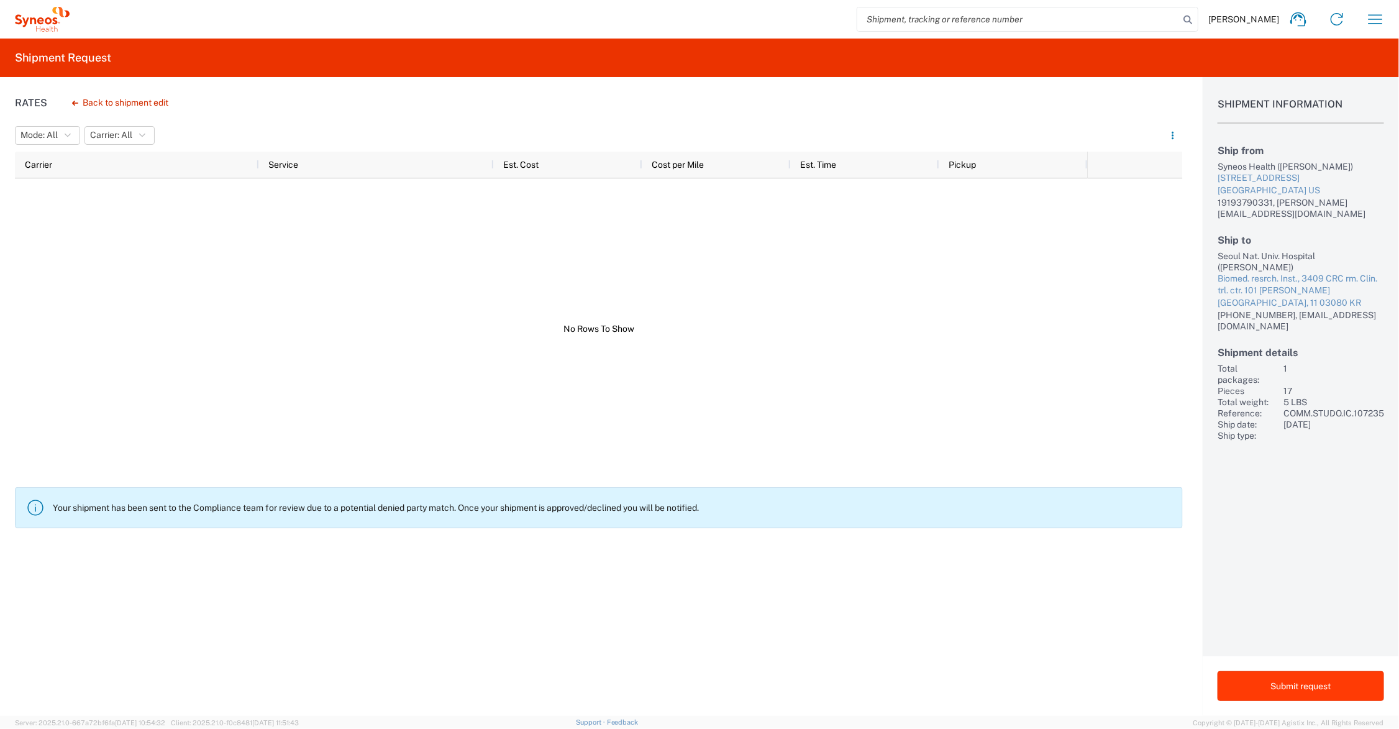
click at [1260, 684] on button "Submit request" at bounding box center [1301, 686] width 167 height 30
